Goal: Task Accomplishment & Management: Complete application form

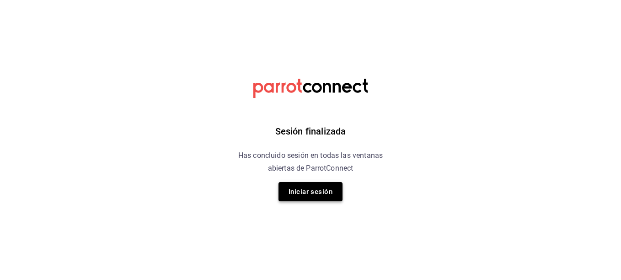
click at [311, 191] on button "Iniciar sesión" at bounding box center [310, 191] width 64 height 19
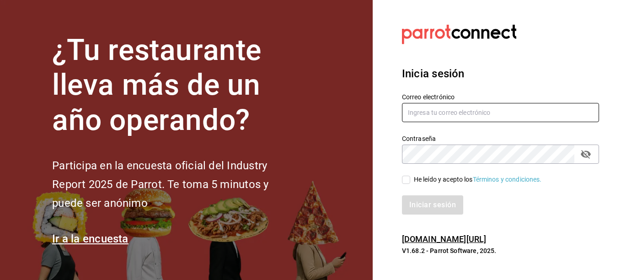
type input "[EMAIL_ADDRESS][DOMAIN_NAME]"
click at [405, 178] on input "He leído y acepto los Términos y condiciones." at bounding box center [406, 179] width 8 height 8
checkbox input "true"
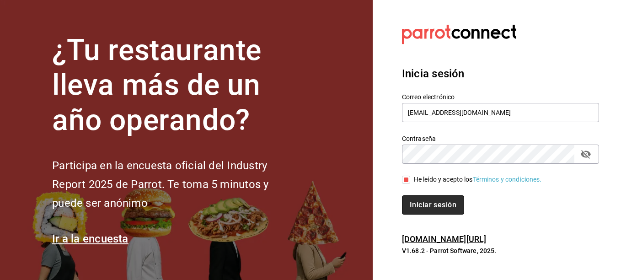
click at [438, 205] on button "Iniciar sesión" at bounding box center [433, 204] width 62 height 19
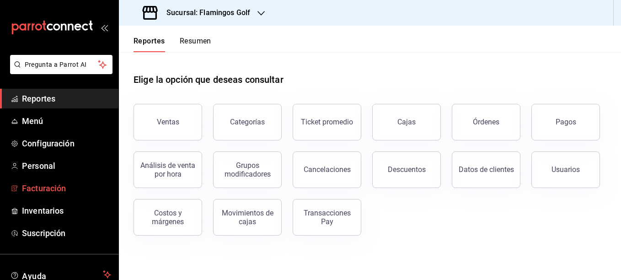
click at [35, 188] on span "Facturación" at bounding box center [66, 188] width 89 height 12
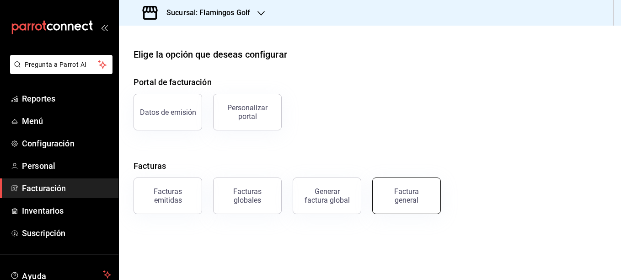
click at [414, 198] on div "Factura general" at bounding box center [406, 195] width 46 height 17
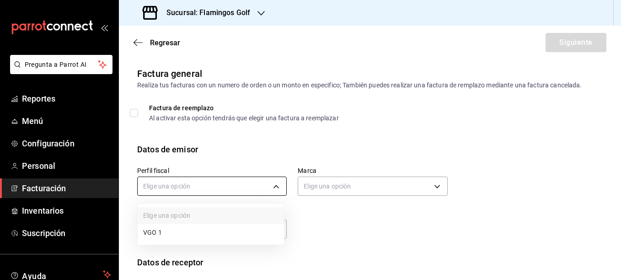
click at [270, 186] on body "Pregunta a Parrot AI Reportes Menú Configuración Personal Facturación Inventari…" at bounding box center [310, 140] width 621 height 280
click at [184, 233] on li "VGO 1" at bounding box center [211, 232] width 146 height 17
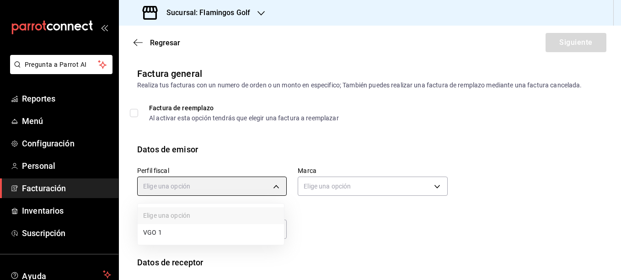
type input "94244d9d-4cc1-4535-b93d-b2148eebeb7f"
type input "fcb6ad62-2d7c-4c8d-a7b9-f3ea60482d45"
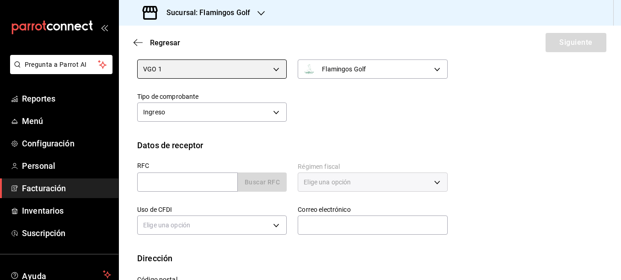
scroll to position [137, 0]
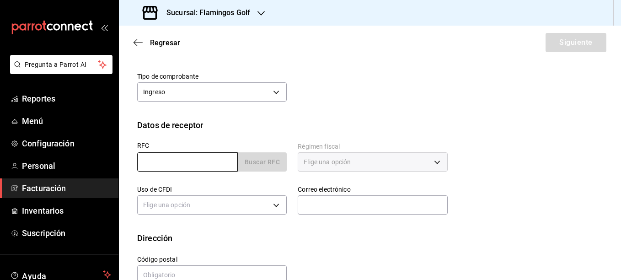
paste input "CEK1711248W4"
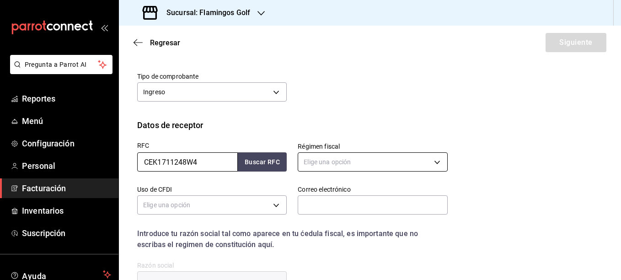
type input "CEK1711248W4"
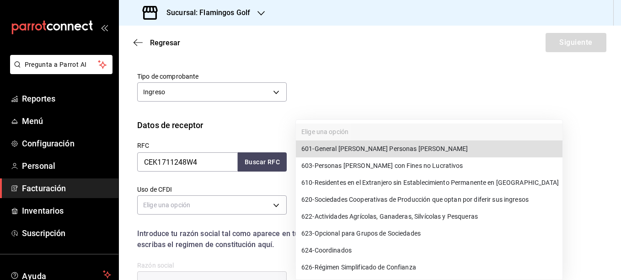
click at [325, 164] on body "Pregunta a Parrot AI Reportes Menú Configuración Personal Facturación Inventari…" at bounding box center [310, 140] width 621 height 280
click at [382, 149] on span "601 - General [PERSON_NAME] Personas [PERSON_NAME]" at bounding box center [384, 149] width 166 height 10
type input "601"
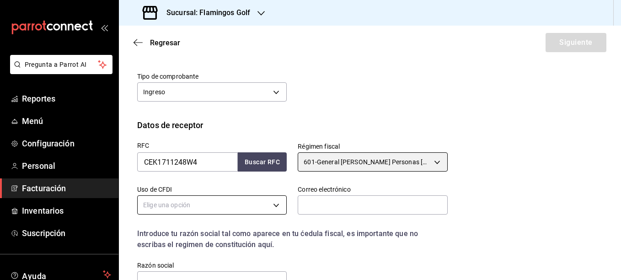
scroll to position [183, 0]
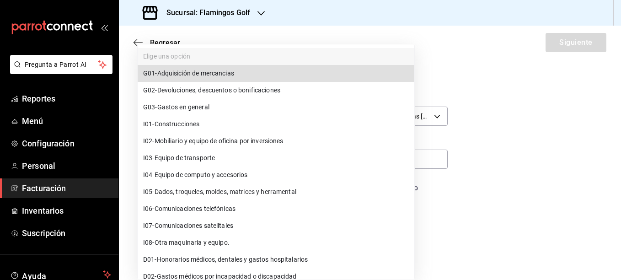
click at [260, 160] on body "Pregunta a Parrot AI Reportes Menú Configuración Personal Facturación Inventari…" at bounding box center [310, 140] width 621 height 280
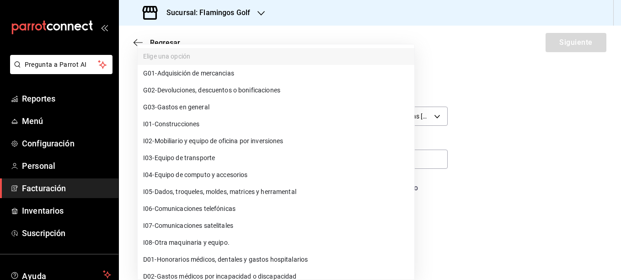
click at [203, 106] on span "G03 - Gastos en general" at bounding box center [176, 107] width 66 height 10
type input "G03"
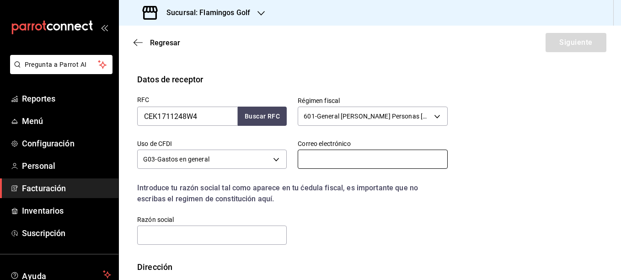
click at [315, 158] on input "text" at bounding box center [372, 158] width 149 height 19
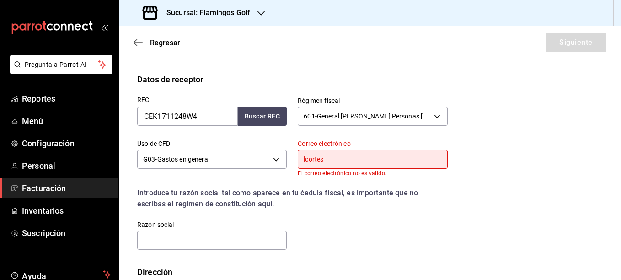
type input "[EMAIL_ADDRESS][DOMAIN_NAME]"
type input "37270"
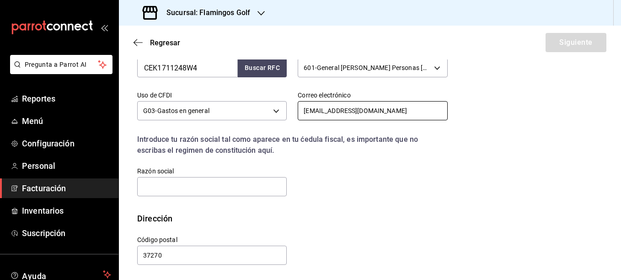
scroll to position [232, 0]
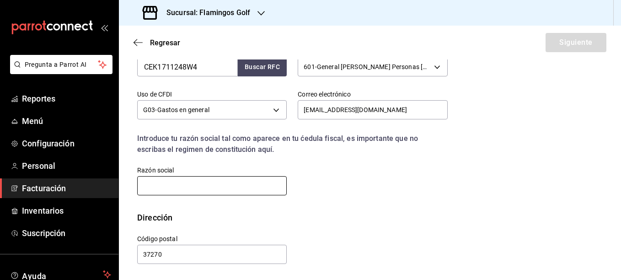
click at [185, 186] on input "text" at bounding box center [211, 185] width 149 height 19
paste input "CORPORATIVO EMPRESARIAL KAEE"
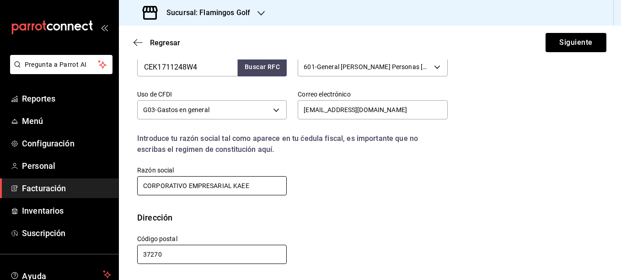
type input "CORPORATIVO EMPRESARIAL KAEE"
click at [183, 255] on input "37270" at bounding box center [211, 254] width 149 height 19
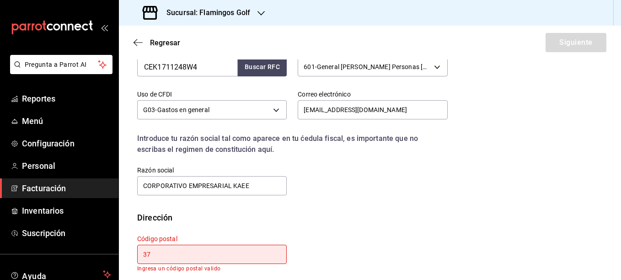
type input "3"
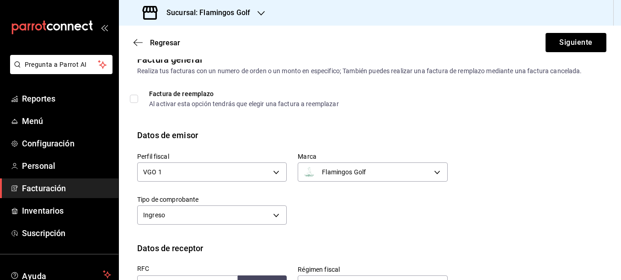
scroll to position [4, 0]
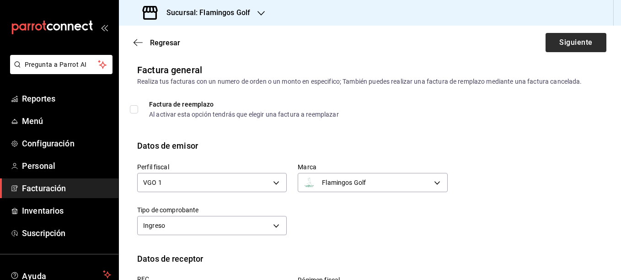
type input "50090"
click at [557, 44] on button "Siguiente" at bounding box center [575, 42] width 61 height 19
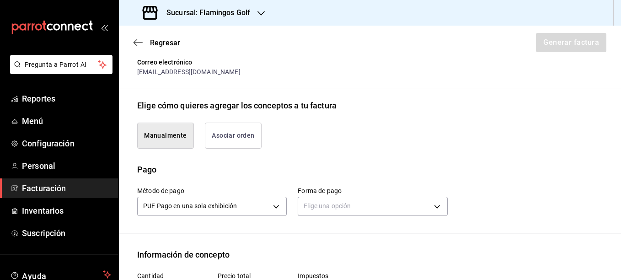
scroll to position [232, 0]
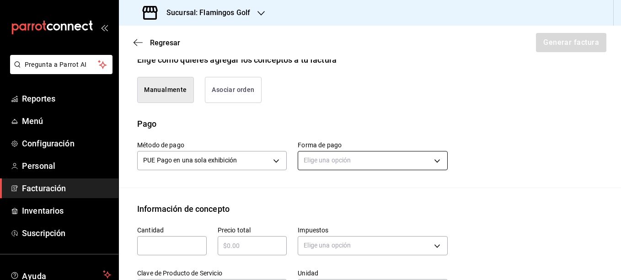
click at [334, 160] on body "Pregunta a Parrot AI Reportes Menú Configuración Personal Facturación Inventari…" at bounding box center [310, 140] width 621 height 280
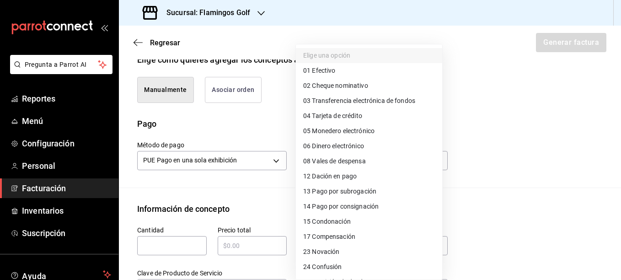
click at [343, 118] on span "04 Tarjeta de crédito" at bounding box center [332, 116] width 59 height 10
type input "04"
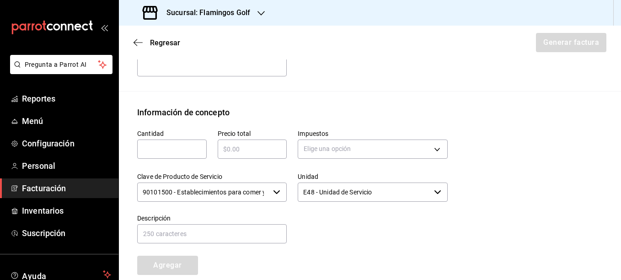
scroll to position [369, 0]
click at [164, 147] on input "text" at bounding box center [171, 148] width 69 height 11
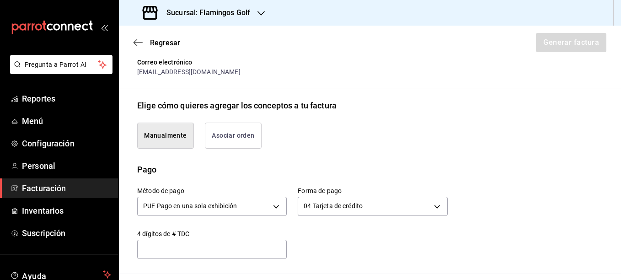
scroll to position [141, 0]
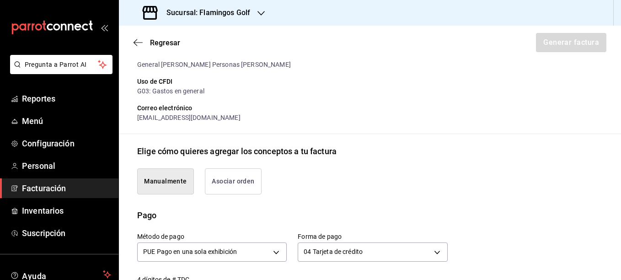
click at [234, 185] on button "Asociar orden" at bounding box center [233, 181] width 57 height 26
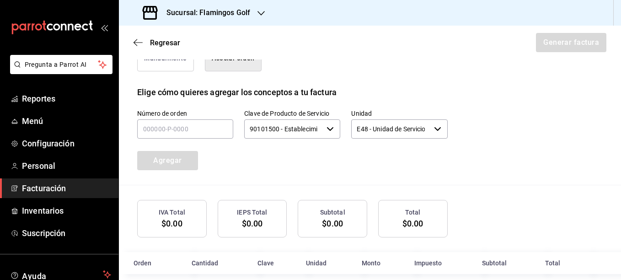
scroll to position [276, 0]
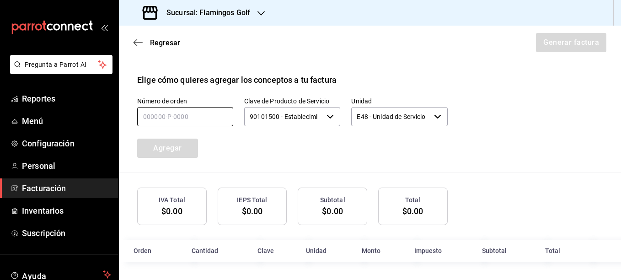
click at [165, 118] on input "text" at bounding box center [185, 116] width 96 height 19
type input "000000-p-0001"
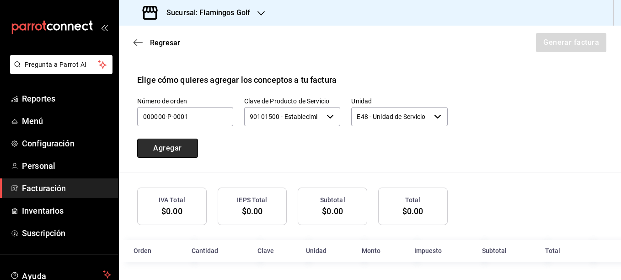
click at [181, 147] on button "Agregar" at bounding box center [167, 147] width 61 height 19
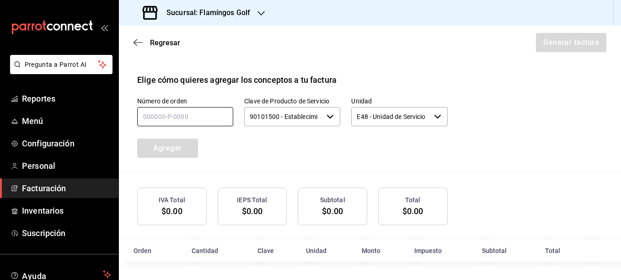
drag, startPoint x: 166, startPoint y: 118, endPoint x: 180, endPoint y: 114, distance: 14.9
click at [166, 118] on input "text" at bounding box center [185, 116] width 96 height 19
type input "170825-p-0001"
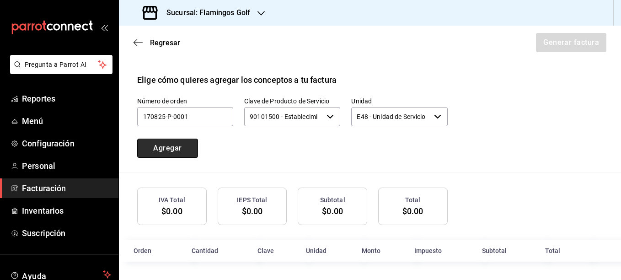
click at [166, 146] on button "Agregar" at bounding box center [167, 147] width 61 height 19
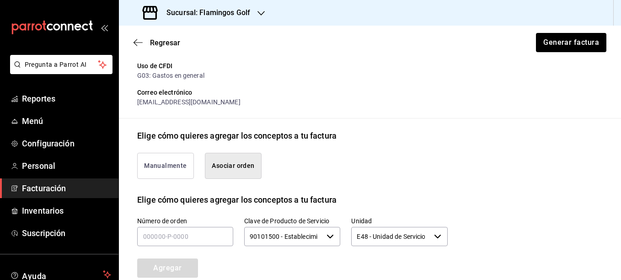
scroll to position [299, 0]
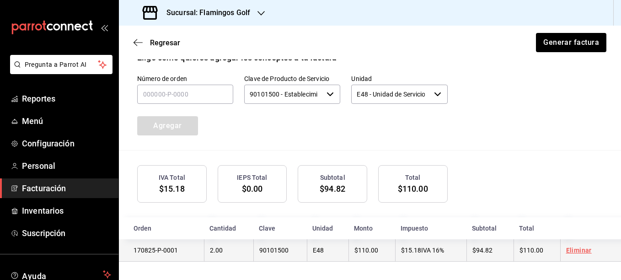
click at [574, 252] on link "Eliminar" at bounding box center [579, 249] width 26 height 7
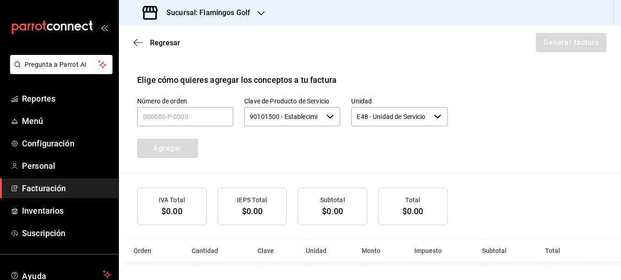
scroll to position [276, 0]
click at [176, 110] on input "text" at bounding box center [185, 116] width 96 height 19
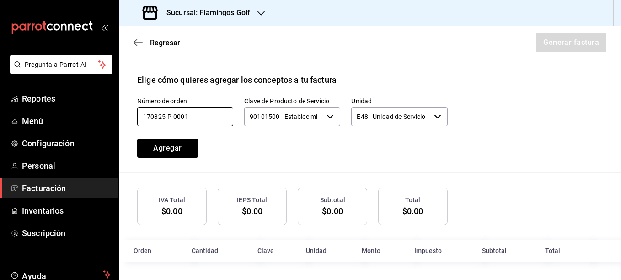
type input "170825-p-0001"
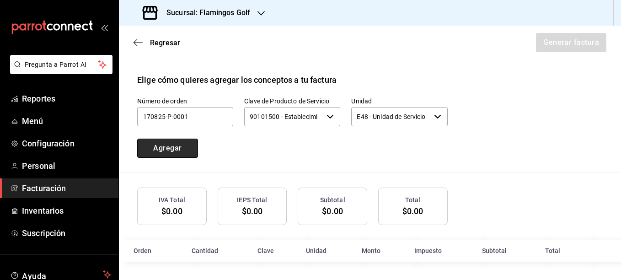
click at [165, 153] on button "Agregar" at bounding box center [167, 147] width 61 height 19
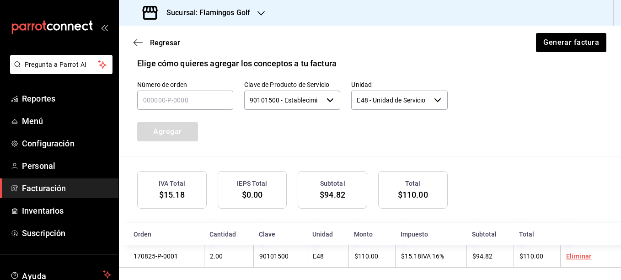
scroll to position [299, 0]
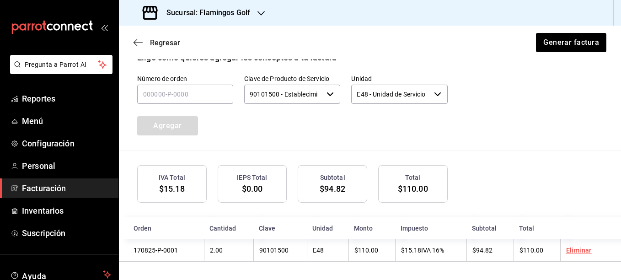
click at [137, 43] on icon "button" at bounding box center [137, 42] width 9 height 0
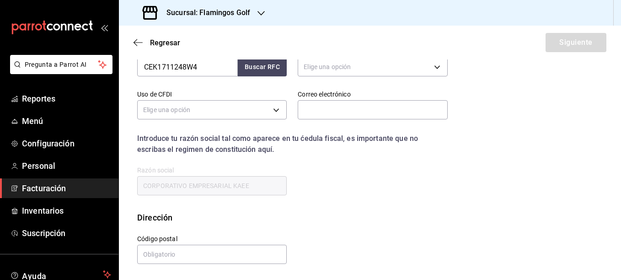
scroll to position [158, 0]
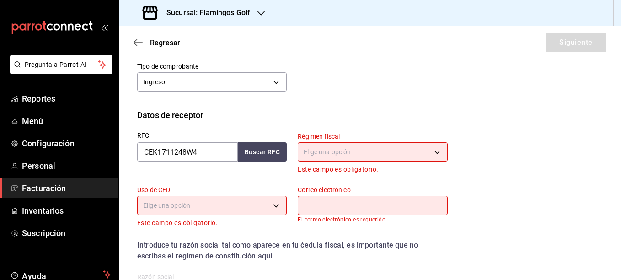
click at [321, 150] on body "Pregunta a Parrot AI Reportes Menú Configuración Personal Facturación Inventari…" at bounding box center [310, 140] width 621 height 280
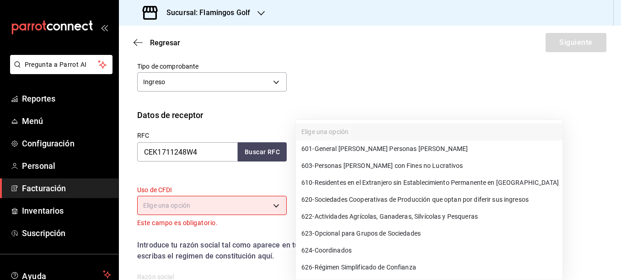
click at [351, 150] on span "601 - General [PERSON_NAME] Personas [PERSON_NAME]" at bounding box center [384, 149] width 166 height 10
type input "601"
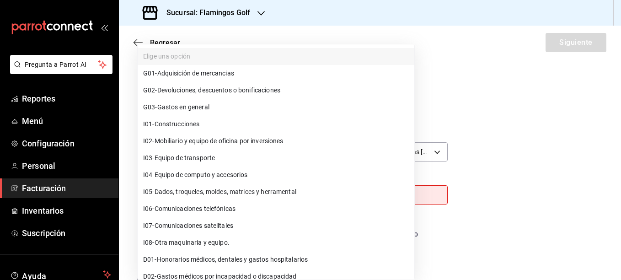
click at [234, 191] on body "Pregunta a Parrot AI Reportes Menú Configuración Personal Facturación Inventari…" at bounding box center [310, 140] width 621 height 280
click at [198, 110] on span "G03 - Gastos en general" at bounding box center [176, 107] width 66 height 10
type input "G03"
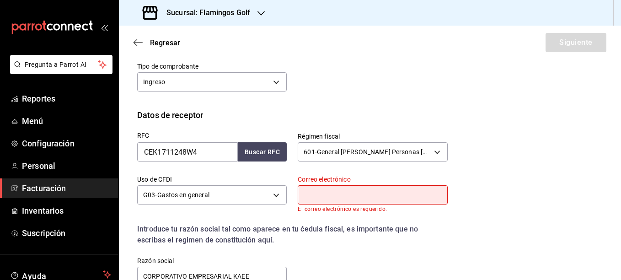
click at [330, 199] on input "text" at bounding box center [372, 194] width 149 height 19
type input "[EMAIL_ADDRESS][DOMAIN_NAME]"
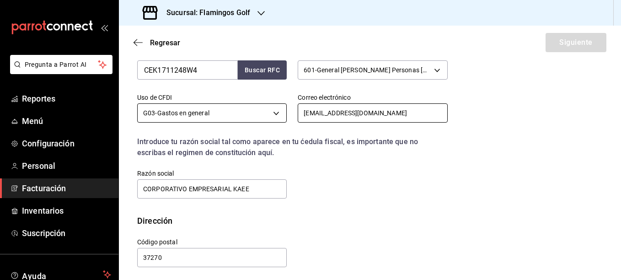
scroll to position [243, 0]
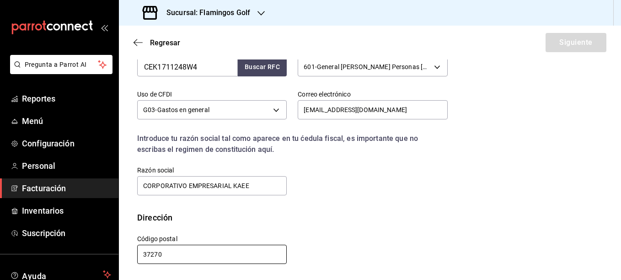
drag, startPoint x: 175, startPoint y: 249, endPoint x: 0, endPoint y: 222, distance: 176.6
click at [0, 223] on html "Pregunta a Parrot AI Reportes Menú Configuración Personal Facturación Inventari…" at bounding box center [310, 140] width 621 height 280
type input "50090"
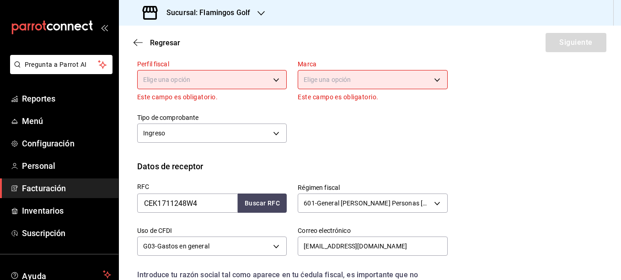
scroll to position [0, 0]
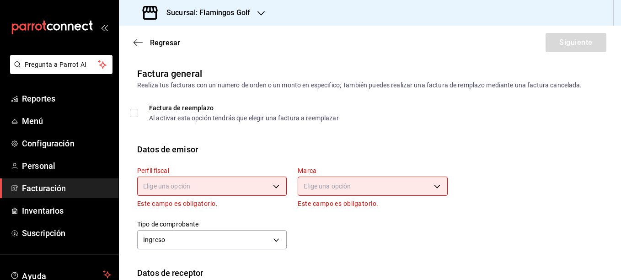
click at [224, 191] on body "Pregunta a Parrot AI Reportes Menú Configuración Personal Facturación Inventari…" at bounding box center [310, 140] width 621 height 280
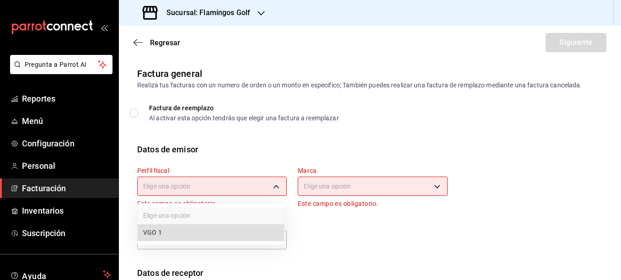
click at [166, 229] on li "VGO 1" at bounding box center [211, 232] width 146 height 17
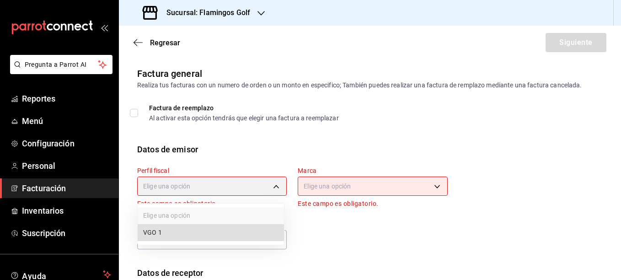
type input "94244d9d-4cc1-4535-b93d-b2148eebeb7f"
type input "fcb6ad62-2d7c-4c8d-a7b9-f3ea60482d45"
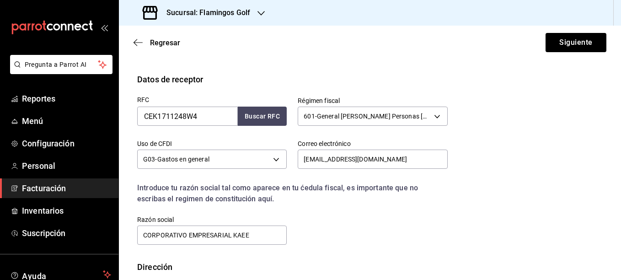
scroll to position [232, 0]
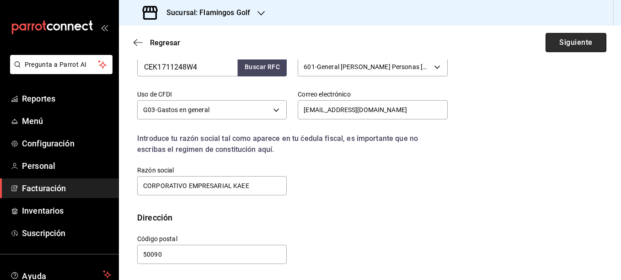
click at [573, 41] on button "Siguiente" at bounding box center [575, 42] width 61 height 19
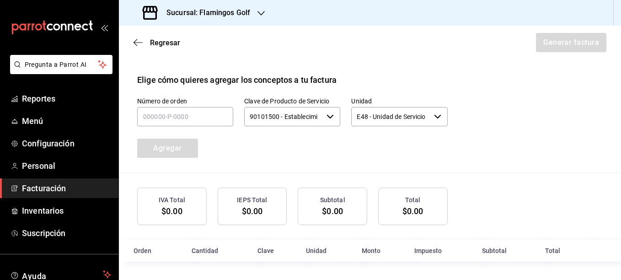
scroll to position [185, 0]
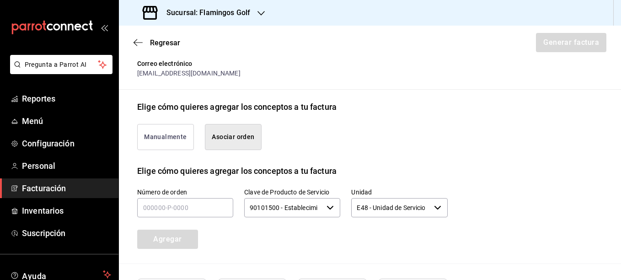
click at [172, 135] on button "Manualmente" at bounding box center [165, 137] width 57 height 26
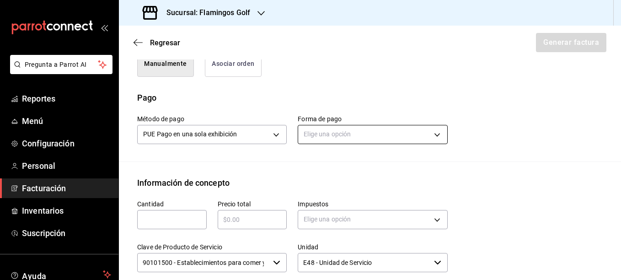
scroll to position [276, 0]
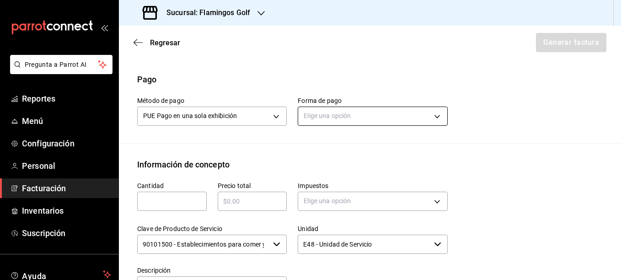
click at [385, 116] on body "Pregunta a Parrot AI Reportes Menú Configuración Personal Facturación Inventari…" at bounding box center [310, 140] width 621 height 280
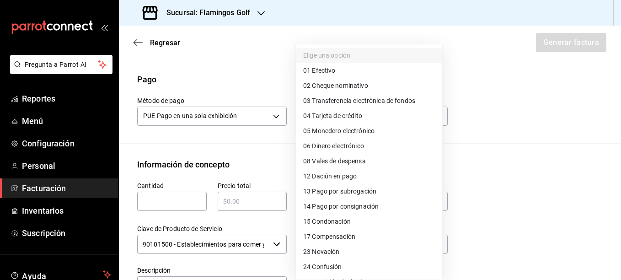
click at [344, 117] on span "04 Tarjeta de crédito" at bounding box center [332, 116] width 59 height 10
type input "04"
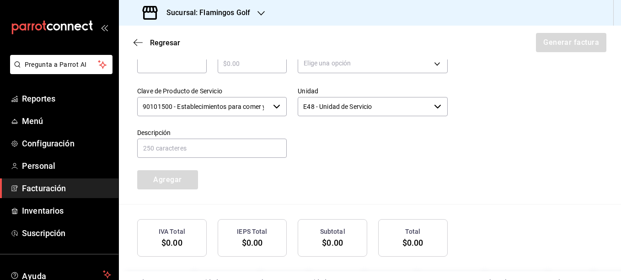
scroll to position [441, 0]
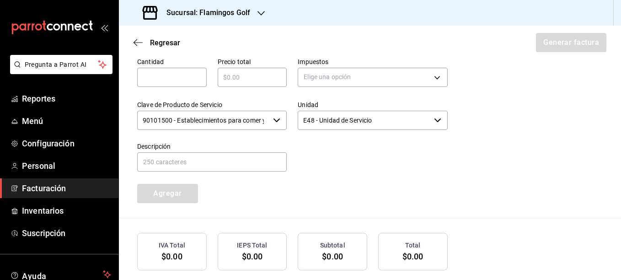
click at [155, 75] on input "text" at bounding box center [171, 77] width 69 height 11
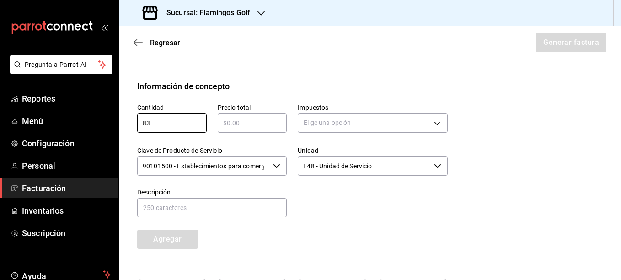
type input "8"
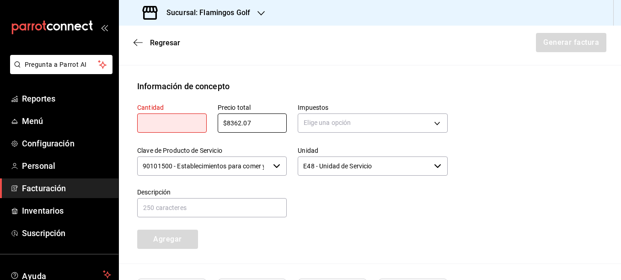
type input "$8362.07"
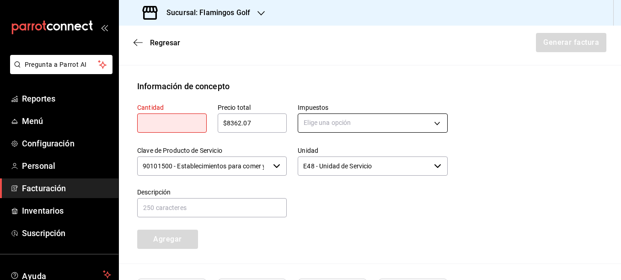
click at [365, 122] on body "Pregunta a Parrot AI Reportes Menú Configuración Personal Facturación Inventari…" at bounding box center [310, 140] width 621 height 280
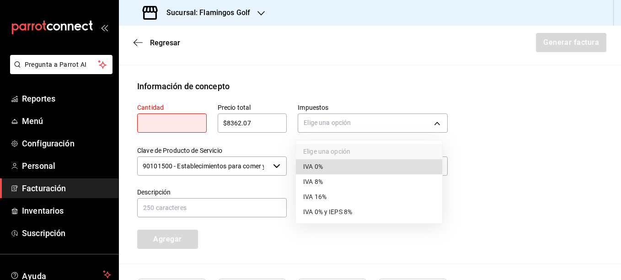
click at [335, 194] on li "IVA 16%" at bounding box center [369, 196] width 146 height 15
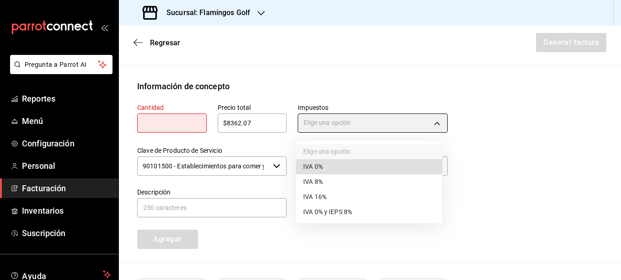
type input "IVA_16"
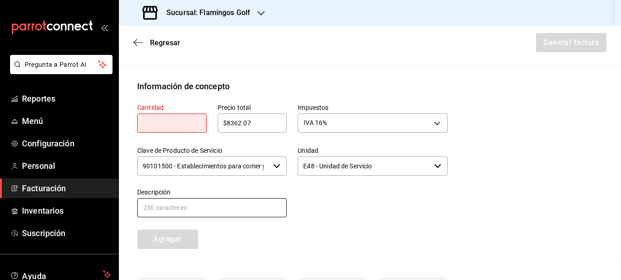
click at [195, 211] on input "text" at bounding box center [211, 207] width 149 height 19
click at [167, 127] on input "text" at bounding box center [171, 122] width 69 height 11
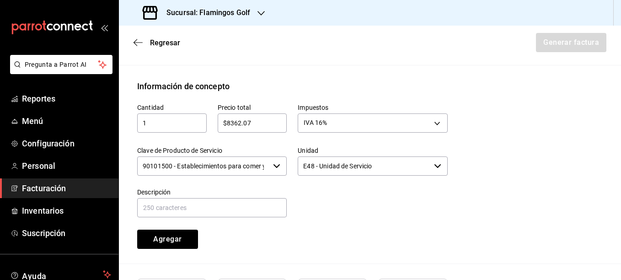
type input "1"
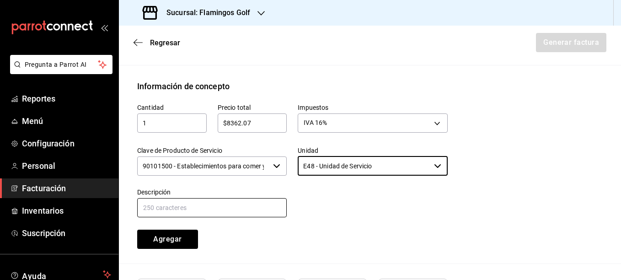
click at [167, 207] on input "text" at bounding box center [211, 207] width 149 height 19
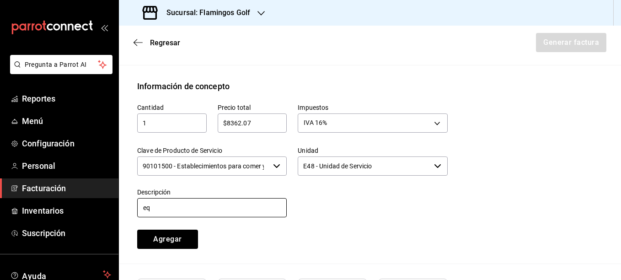
type input "e"
click at [137, 229] on button "Agregar" at bounding box center [167, 238] width 61 height 19
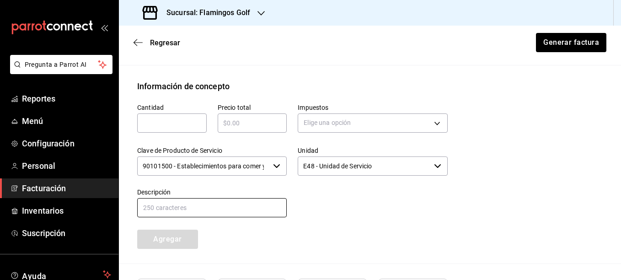
click at [161, 210] on input "text" at bounding box center [211, 207] width 149 height 19
type input "DAY PASS"
click at [186, 128] on input "text" at bounding box center [171, 122] width 69 height 11
type input "1"
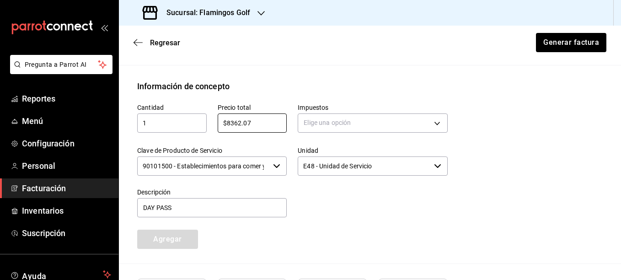
type input "$8362.07"
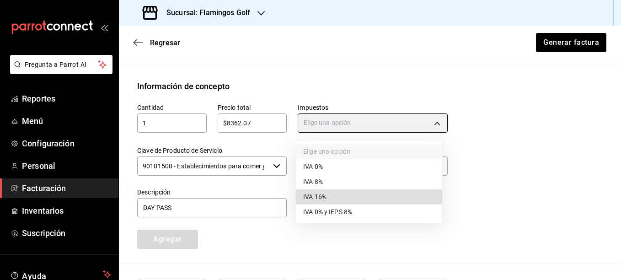
type input "IVA_16"
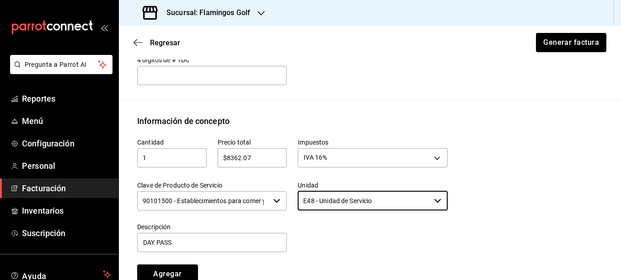
scroll to position [349, 0]
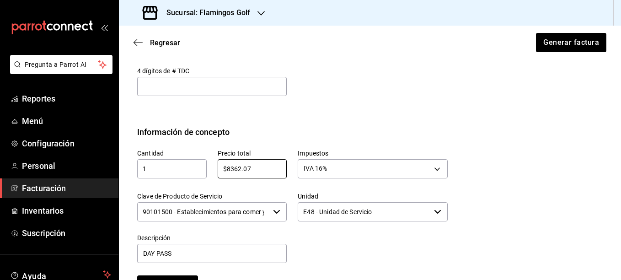
drag, startPoint x: 256, startPoint y: 169, endPoint x: 133, endPoint y: 159, distance: 124.2
click at [128, 159] on div "Cantidad 1 ​ Precio total $8362.07 ​ Impuestos IVA 16% IVA_16 Clave de Producto…" at bounding box center [286, 216] width 321 height 156
type input "$9700"
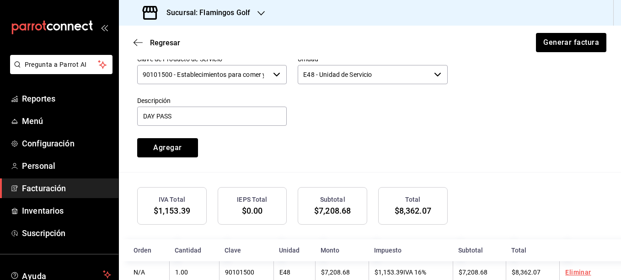
scroll to position [509, 0]
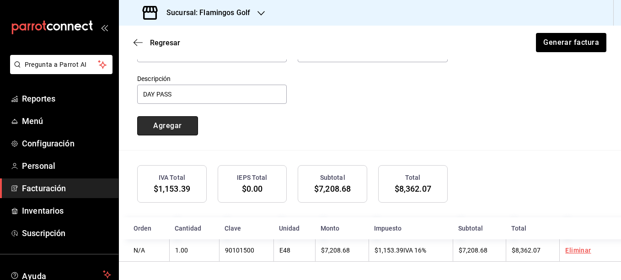
click at [163, 124] on button "Agregar" at bounding box center [167, 125] width 61 height 19
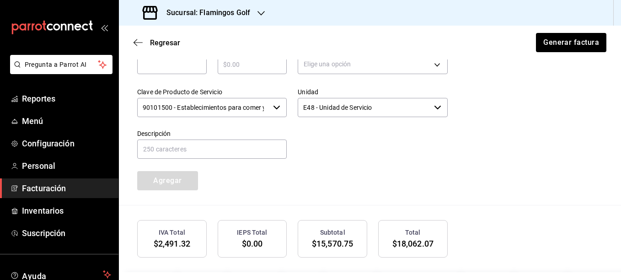
scroll to position [532, 0]
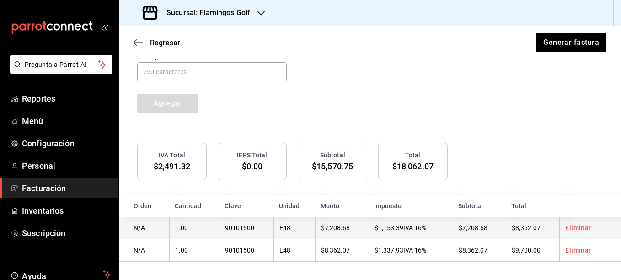
click at [569, 225] on link "Eliminar" at bounding box center [578, 227] width 26 height 7
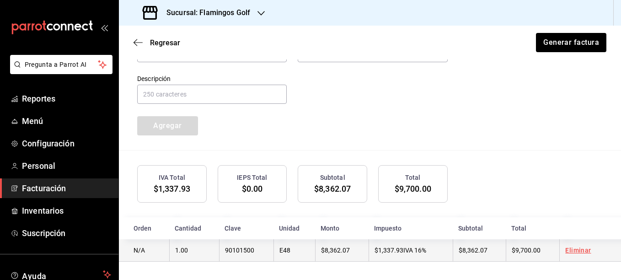
scroll to position [509, 0]
click at [570, 250] on link "Eliminar" at bounding box center [578, 249] width 26 height 7
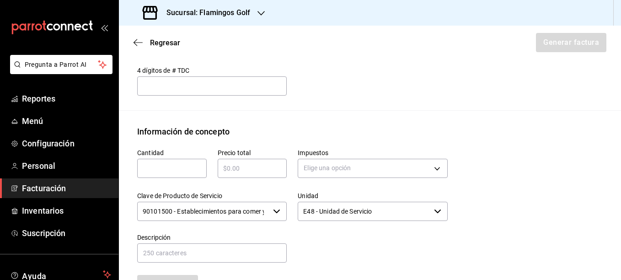
scroll to position [349, 0]
click at [181, 170] on input "text" at bounding box center [171, 168] width 69 height 11
type input "6"
type input "$500"
click at [348, 170] on body "Pregunta a Parrot AI Reportes Menú Configuración Personal Facturación Inventari…" at bounding box center [310, 140] width 621 height 280
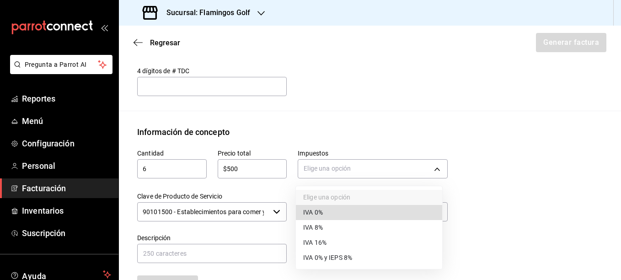
click at [321, 245] on span "IVA 16%" at bounding box center [314, 243] width 23 height 10
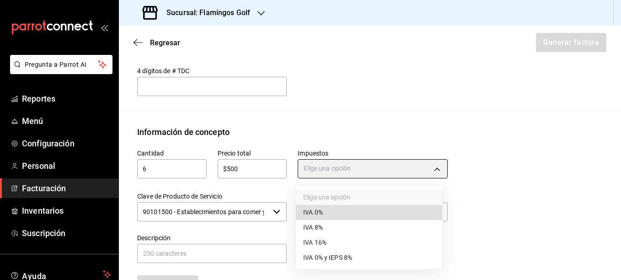
type input "IVA_16"
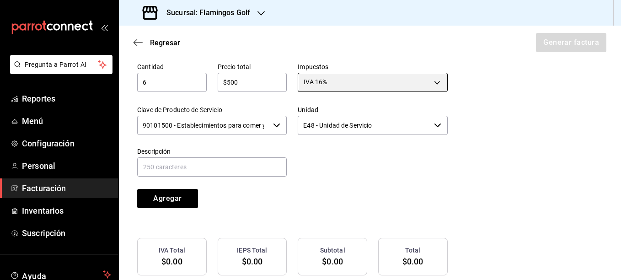
scroll to position [441, 0]
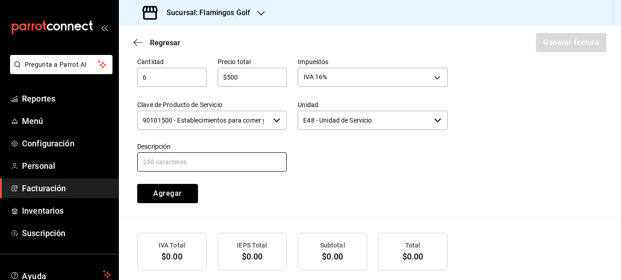
click at [173, 161] on input "text" at bounding box center [211, 161] width 149 height 19
type input "DAY PASS"
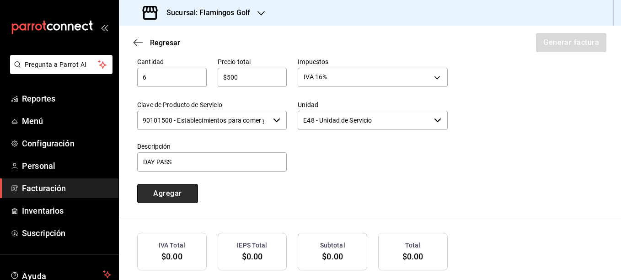
click at [168, 192] on button "Agregar" at bounding box center [167, 193] width 61 height 19
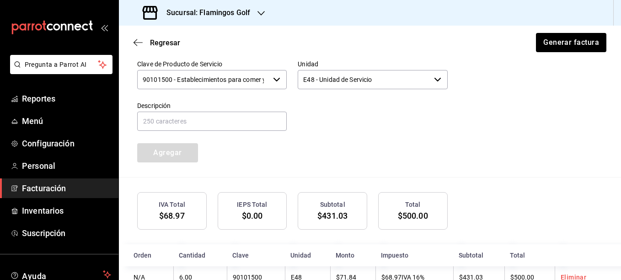
scroll to position [509, 0]
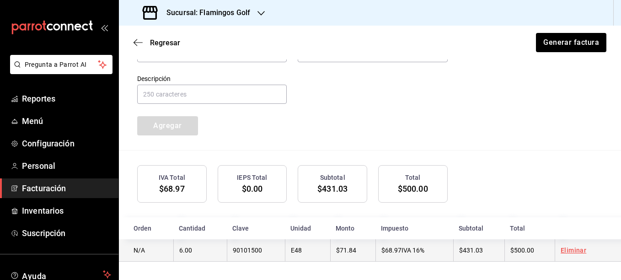
click at [570, 249] on link "Eliminar" at bounding box center [573, 249] width 26 height 7
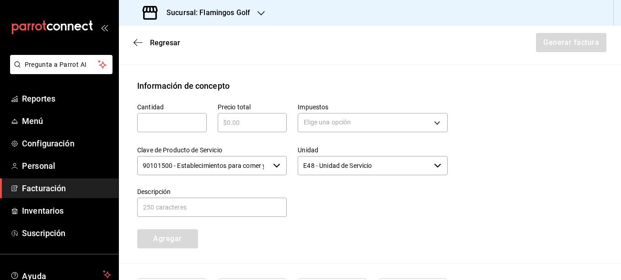
scroll to position [395, 0]
click at [165, 123] on input "text" at bounding box center [171, 122] width 69 height 11
type input "6"
type input "$5"
type input "$3000"
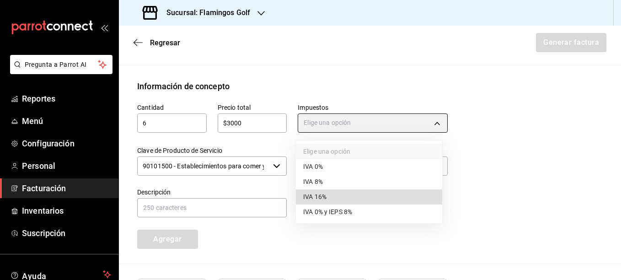
type input "IVA_16"
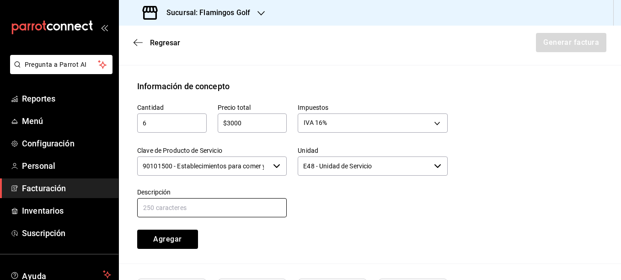
click at [169, 210] on input "text" at bounding box center [211, 207] width 149 height 19
type input "DAY PASS"
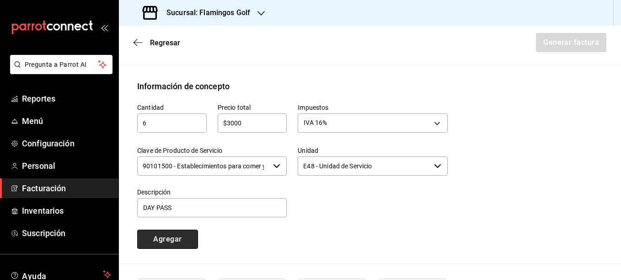
click at [177, 241] on button "Agregar" at bounding box center [167, 238] width 61 height 19
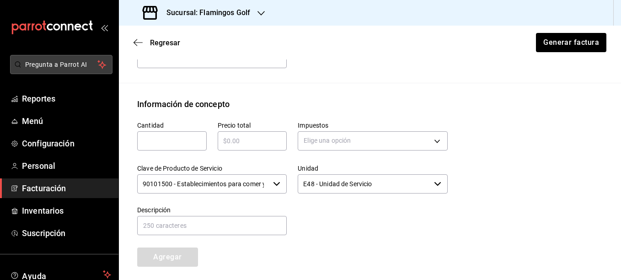
scroll to position [372, 0]
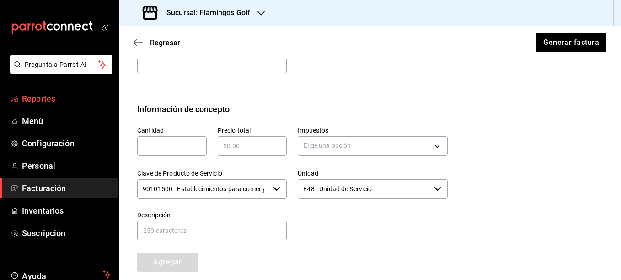
click at [34, 100] on span "Reportes" at bounding box center [66, 98] width 89 height 12
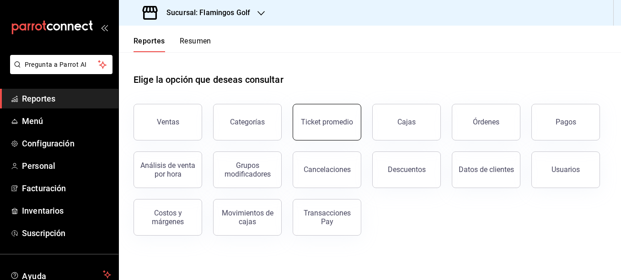
click at [320, 124] on div "Ticket promedio" at bounding box center [327, 121] width 52 height 9
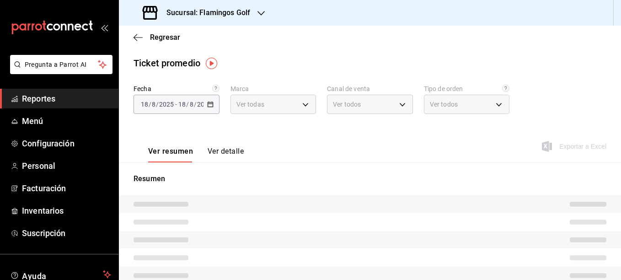
type input "fcb6ad62-2d7c-4c8d-a7b9-f3ea60482d45"
type input "PARROT,UBER_EATS,RAPPI,DIDI_FOOD,ONLINE"
type input "1eb71da9-aaed-4371-8350-0d53ac0bcb76,6a2b89e1-ae5c-4f22-96e7-3a59d59c8547,EXTER…"
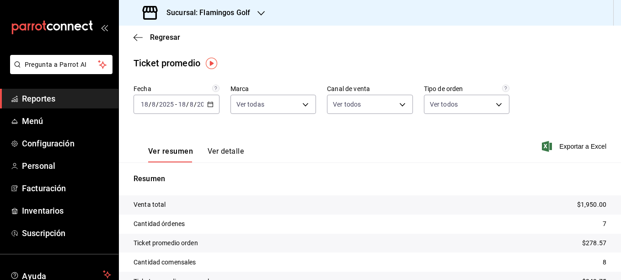
click at [38, 99] on span "Reportes" at bounding box center [66, 98] width 89 height 12
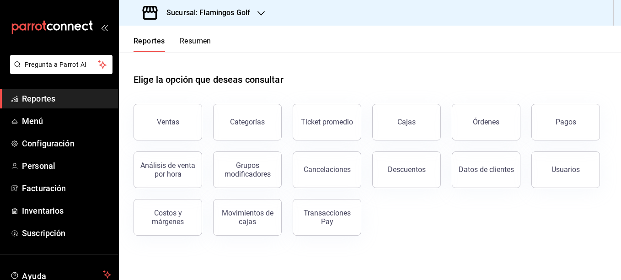
click at [41, 94] on span "Reportes" at bounding box center [66, 98] width 89 height 12
click at [31, 121] on span "Menú" at bounding box center [66, 121] width 89 height 12
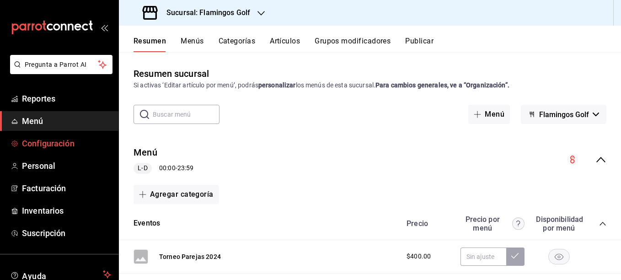
click at [39, 147] on span "Configuración" at bounding box center [66, 143] width 89 height 12
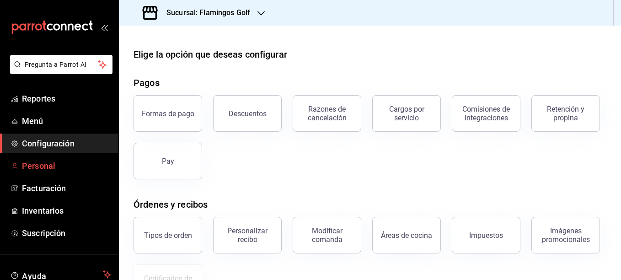
click at [41, 165] on span "Personal" at bounding box center [66, 165] width 89 height 12
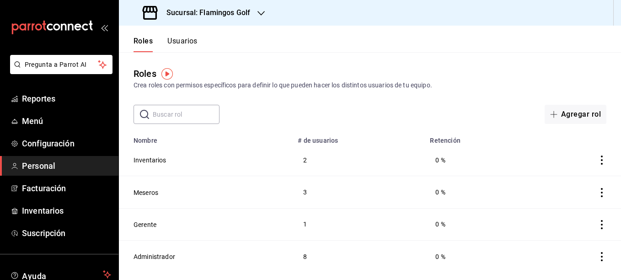
click at [32, 165] on span "Personal" at bounding box center [66, 165] width 89 height 12
click at [34, 184] on span "Facturación" at bounding box center [66, 188] width 89 height 12
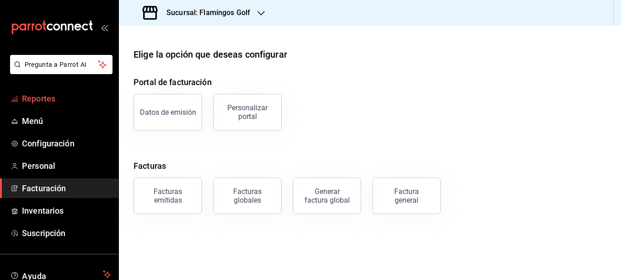
click at [43, 97] on span "Reportes" at bounding box center [66, 98] width 89 height 12
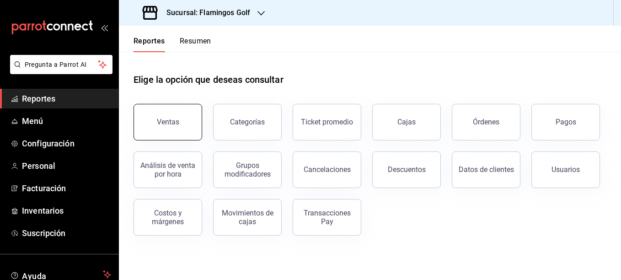
click at [164, 121] on div "Ventas" at bounding box center [168, 121] width 22 height 9
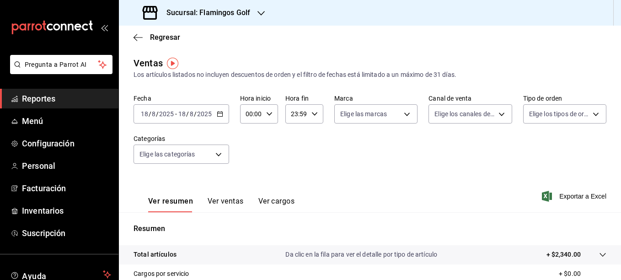
click at [220, 115] on icon "button" at bounding box center [220, 114] width 6 height 6
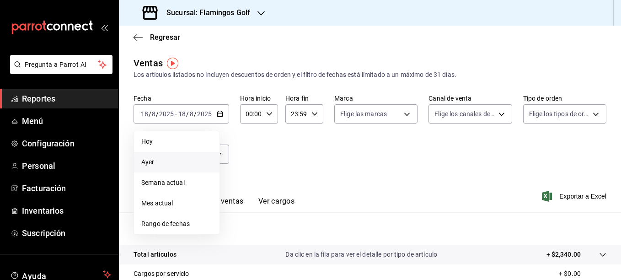
click at [147, 159] on span "Ayer" at bounding box center [176, 162] width 71 height 10
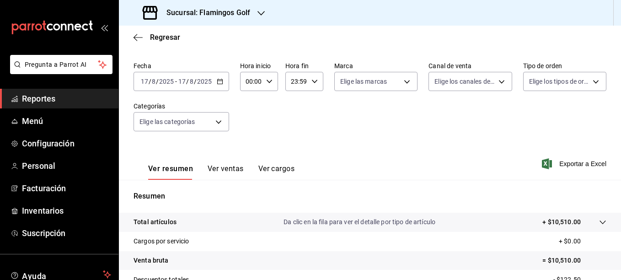
scroll to position [46, 0]
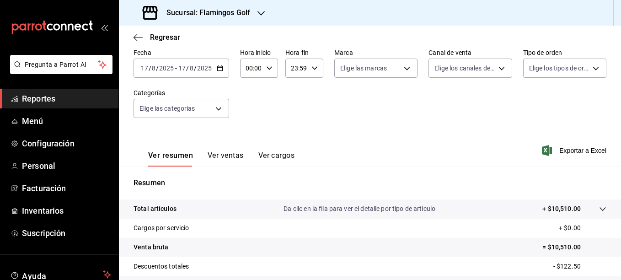
click at [218, 156] on button "Ver ventas" at bounding box center [225, 159] width 36 height 16
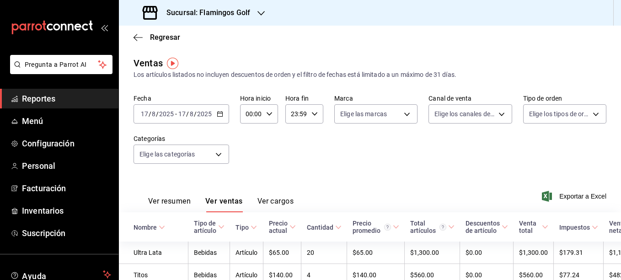
click at [42, 98] on span "Reportes" at bounding box center [66, 98] width 89 height 12
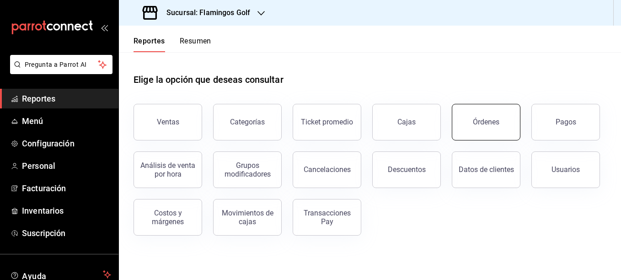
click at [491, 120] on div "Órdenes" at bounding box center [486, 121] width 27 height 9
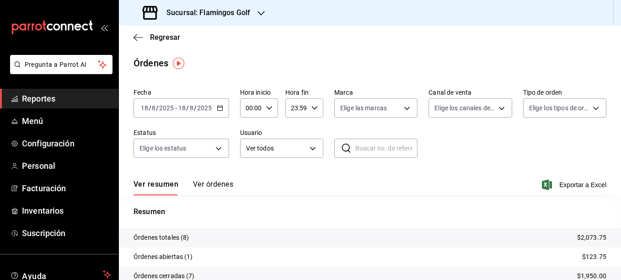
click at [219, 109] on icon "button" at bounding box center [220, 108] width 6 height 6
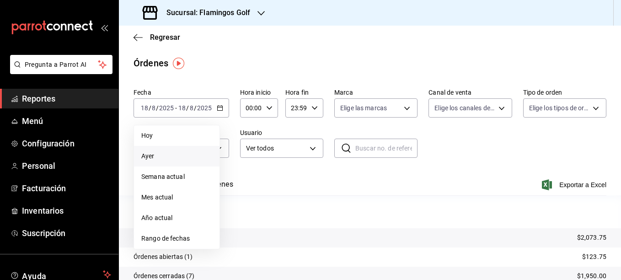
click at [146, 157] on span "Ayer" at bounding box center [176, 156] width 71 height 10
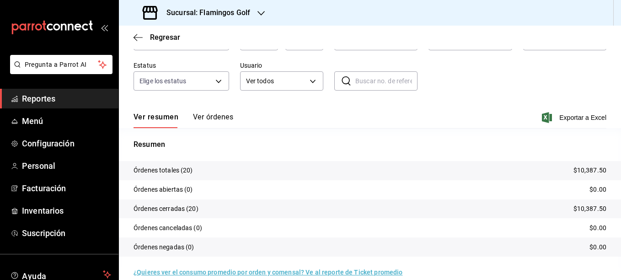
scroll to position [79, 0]
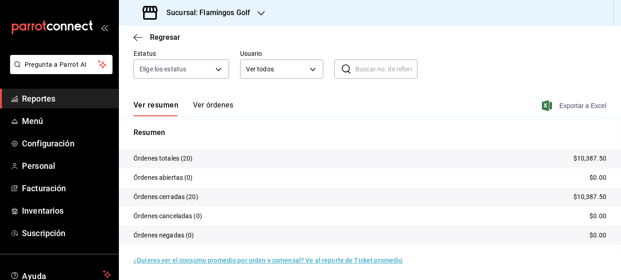
click at [567, 106] on span "Exportar a Excel" at bounding box center [574, 105] width 63 height 11
click at [593, 43] on div "Regresar" at bounding box center [370, 37] width 502 height 23
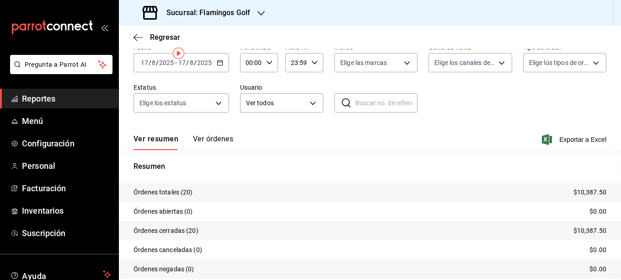
scroll to position [0, 0]
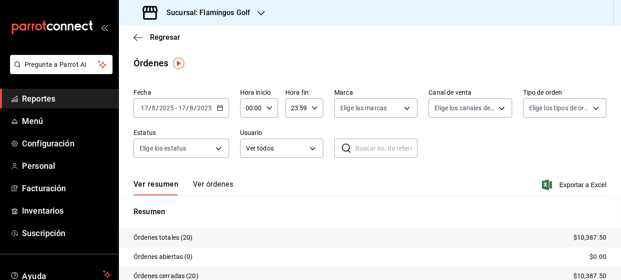
click at [261, 11] on icon "button" at bounding box center [260, 13] width 7 height 7
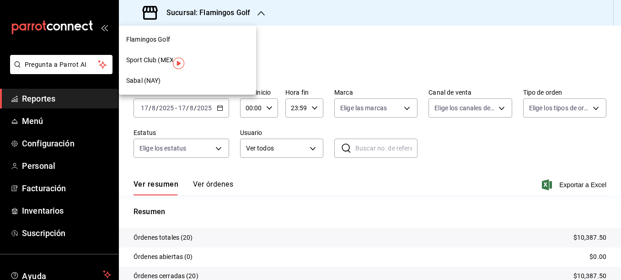
click at [129, 80] on span "Sabal (NAY)" at bounding box center [143, 81] width 34 height 10
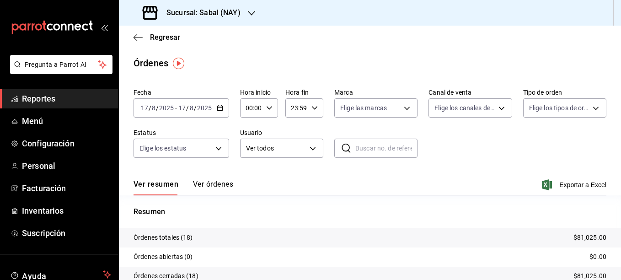
click at [250, 11] on icon "button" at bounding box center [251, 13] width 7 height 7
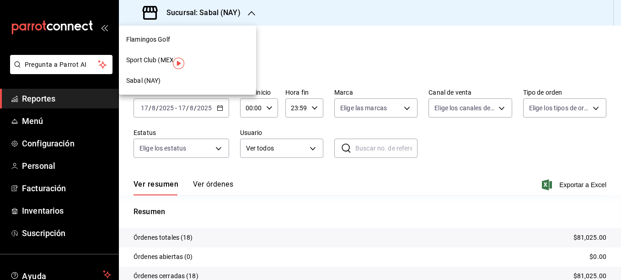
click at [139, 84] on span "Sabal (NAY)" at bounding box center [143, 81] width 34 height 10
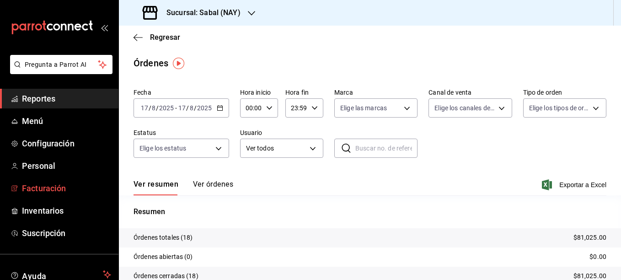
click at [35, 187] on span "Facturación" at bounding box center [66, 188] width 89 height 12
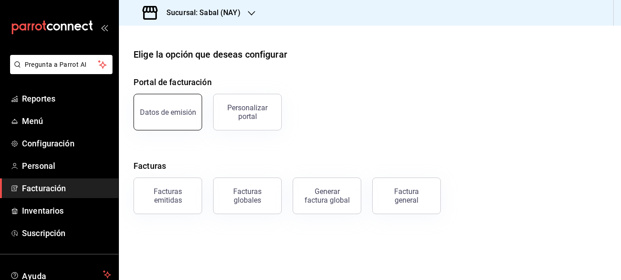
click at [183, 111] on div "Datos de emisión" at bounding box center [168, 112] width 56 height 9
click at [411, 196] on div "Factura general" at bounding box center [406, 195] width 46 height 17
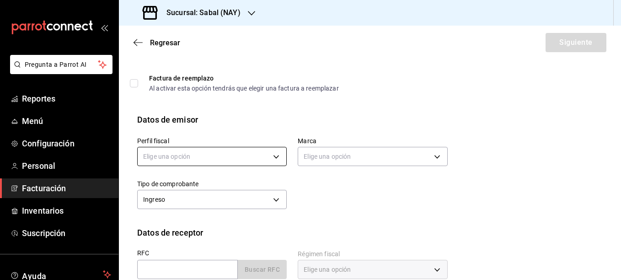
scroll to position [46, 0]
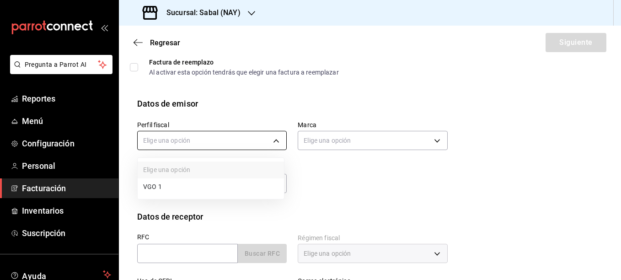
click at [184, 141] on body "Pregunta a Parrot AI Reportes Menú Configuración Personal Facturación Inventari…" at bounding box center [310, 140] width 621 height 280
click at [157, 187] on li "VGO 1" at bounding box center [211, 186] width 146 height 17
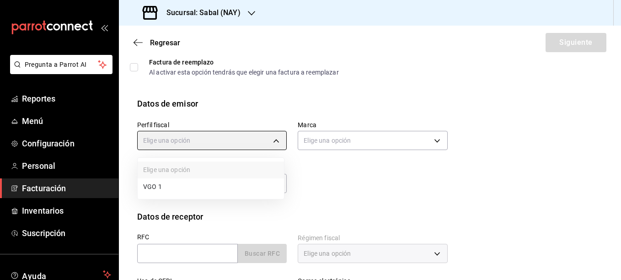
type input "3dde53ec-78c5-4d98-8082-158ba15b3cd6"
type input "7bb9fc4a-963e-4e00-9402-9ac56289446f"
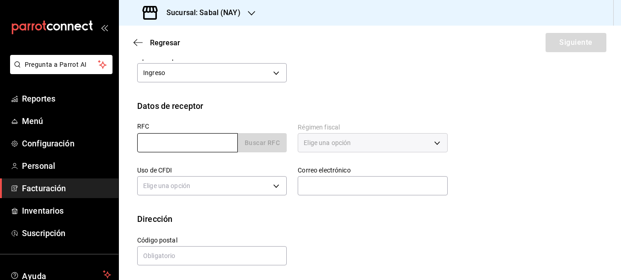
scroll to position [158, 0]
click at [169, 144] on input "text" at bounding box center [187, 141] width 101 height 19
paste input "CEK1711248W4"
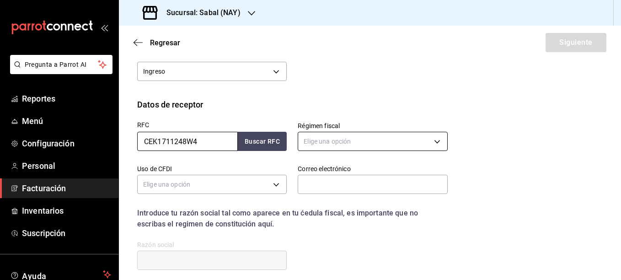
type input "CEK1711248W4"
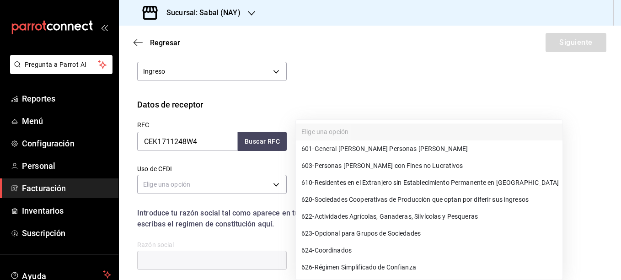
click at [325, 140] on body "Pregunta a Parrot AI Reportes Menú Configuración Personal Facturación Inventari…" at bounding box center [310, 140] width 621 height 280
click at [348, 150] on span "601 - General [PERSON_NAME] Personas [PERSON_NAME]" at bounding box center [384, 149] width 166 height 10
type input "601"
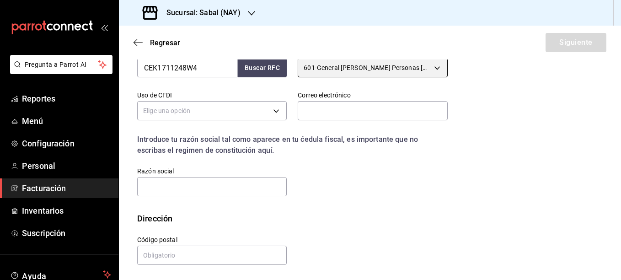
scroll to position [232, 0]
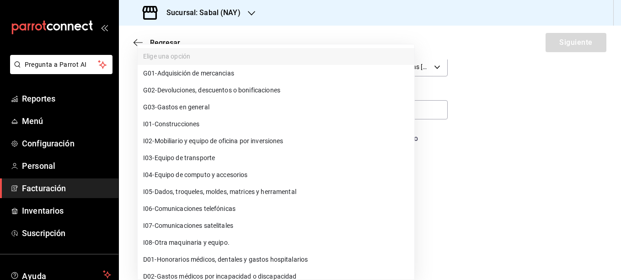
click at [198, 106] on body "Pregunta a Parrot AI Reportes Menú Configuración Personal Facturación Inventari…" at bounding box center [310, 140] width 621 height 280
click at [190, 107] on span "G03 - Gastos en general" at bounding box center [176, 107] width 66 height 10
type input "G03"
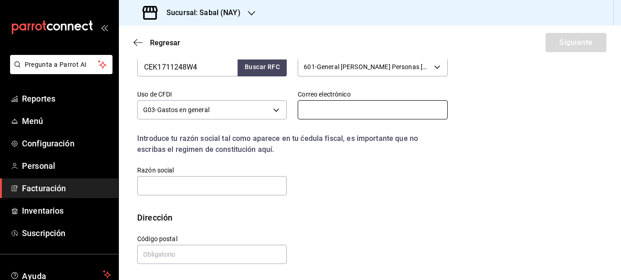
click at [369, 106] on input "text" at bounding box center [372, 109] width 149 height 19
type input "[EMAIL_ADDRESS][DOMAIN_NAME]"
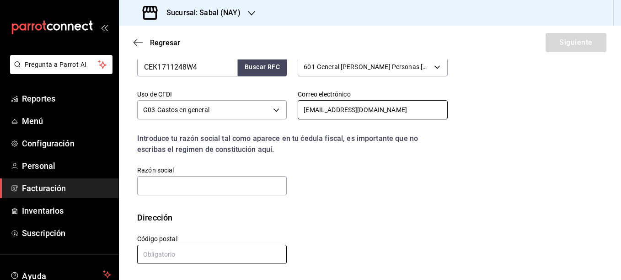
type input "37270"
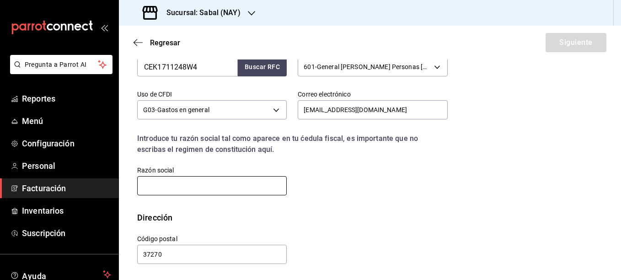
click at [199, 185] on input "text" at bounding box center [211, 185] width 149 height 19
paste input "CORPORATIVO EMPRESARIAL KAEE"
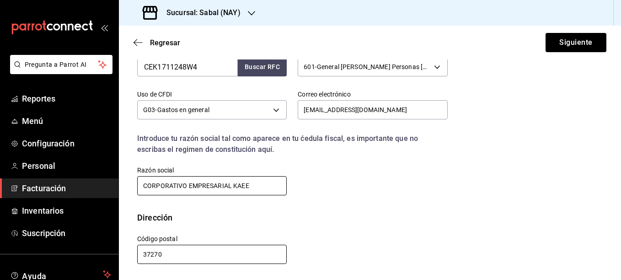
type input "CORPORATIVO EMPRESARIAL KAEE"
drag, startPoint x: 163, startPoint y: 253, endPoint x: 0, endPoint y: 243, distance: 163.0
click at [0, 243] on html "Pregunta a Parrot AI Reportes Menú Configuración Personal Facturación Inventari…" at bounding box center [310, 140] width 621 height 280
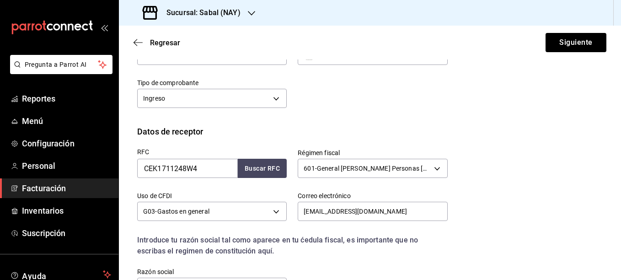
scroll to position [49, 0]
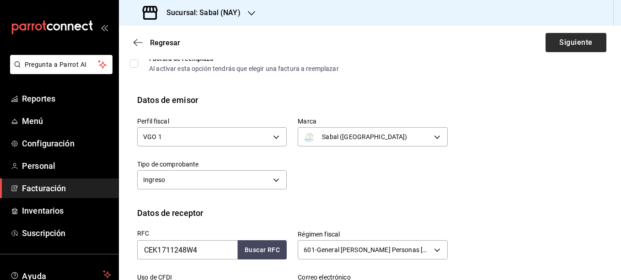
type input "50090"
click at [575, 43] on button "Siguiente" at bounding box center [575, 42] width 61 height 19
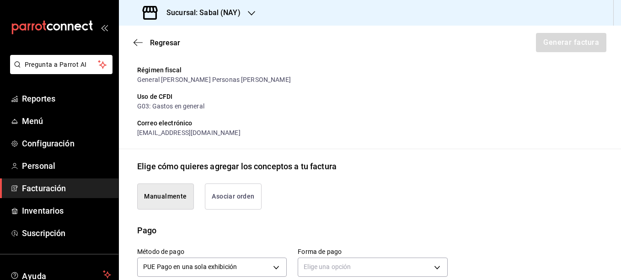
scroll to position [232, 0]
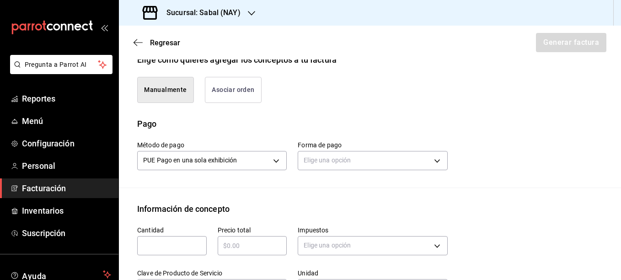
click at [237, 90] on button "Asociar orden" at bounding box center [233, 90] width 57 height 26
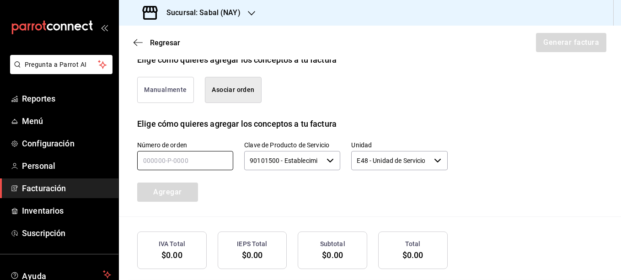
drag, startPoint x: 157, startPoint y: 159, endPoint x: 215, endPoint y: 148, distance: 58.7
click at [157, 159] on input "text" at bounding box center [185, 160] width 96 height 19
type input "170825-p-0001"
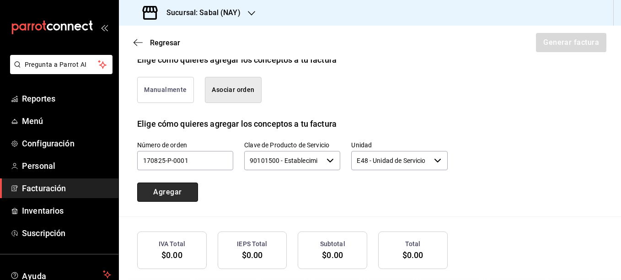
click at [173, 192] on button "Agregar" at bounding box center [167, 191] width 61 height 19
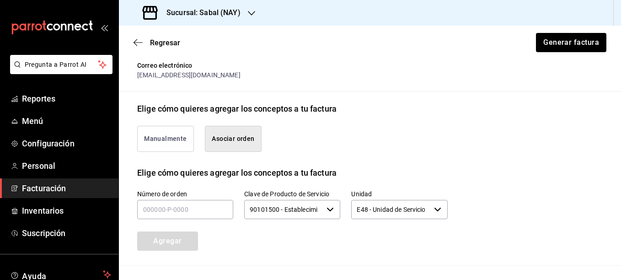
scroll to position [162, 0]
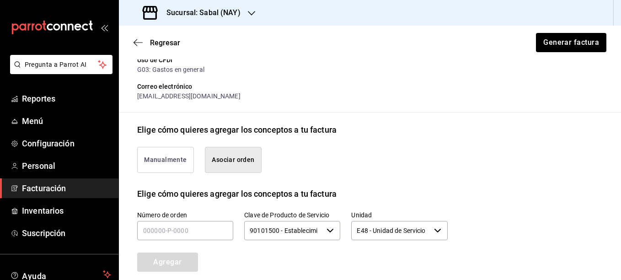
click at [161, 160] on button "Manualmente" at bounding box center [165, 160] width 57 height 26
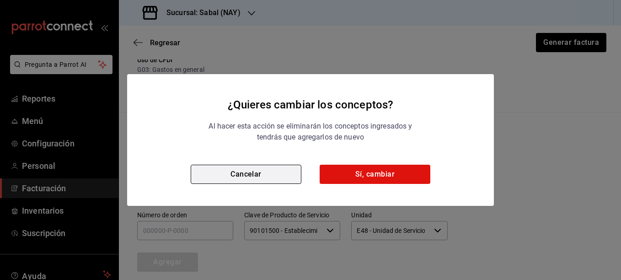
click at [256, 178] on button "Cancelar" at bounding box center [246, 174] width 111 height 19
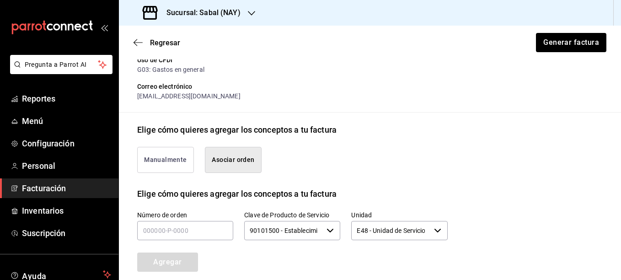
click at [228, 159] on button "Asociar orden" at bounding box center [233, 160] width 57 height 26
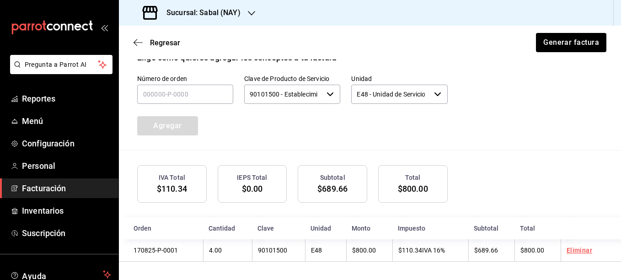
scroll to position [299, 0]
click at [39, 98] on span "Reportes" at bounding box center [66, 98] width 89 height 12
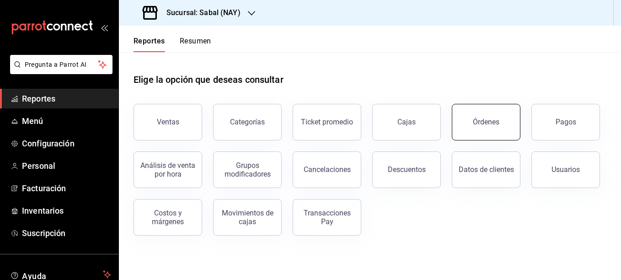
click at [482, 121] on div "Órdenes" at bounding box center [486, 121] width 27 height 9
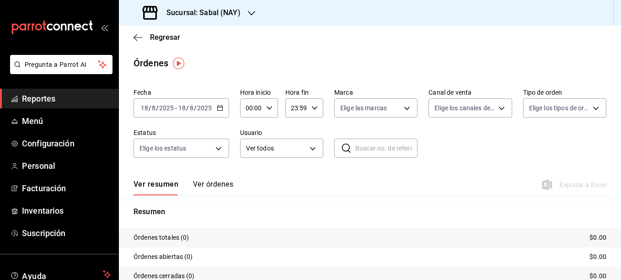
click at [46, 101] on span "Reportes" at bounding box center [66, 98] width 89 height 12
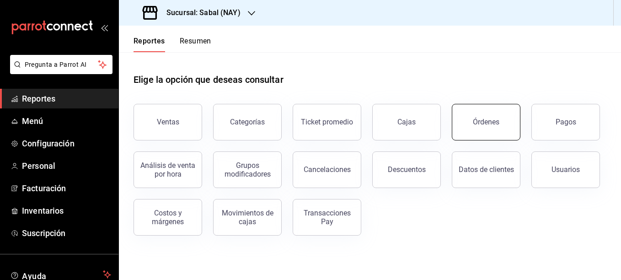
click at [485, 124] on div "Órdenes" at bounding box center [486, 121] width 27 height 9
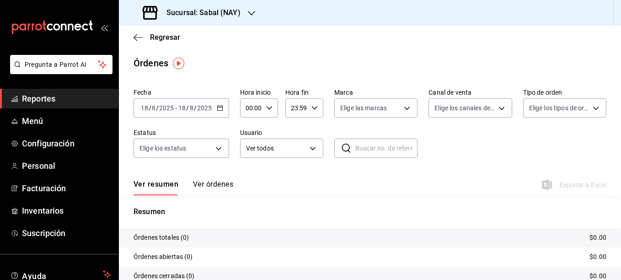
click at [219, 106] on icon "button" at bounding box center [220, 108] width 6 height 6
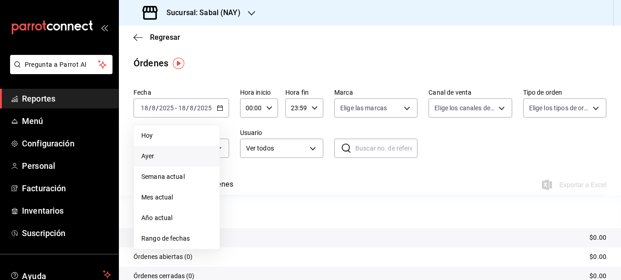
click at [145, 157] on span "Ayer" at bounding box center [176, 156] width 71 height 10
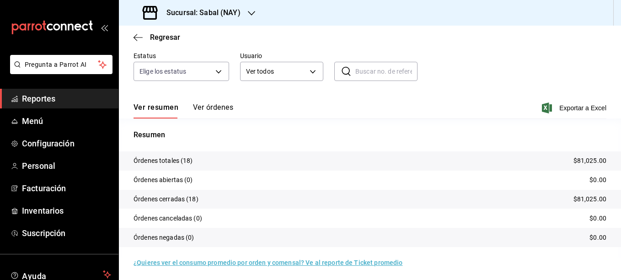
scroll to position [79, 0]
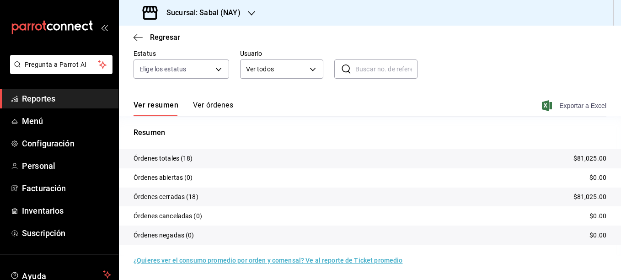
click at [563, 106] on span "Exportar a Excel" at bounding box center [574, 105] width 63 height 11
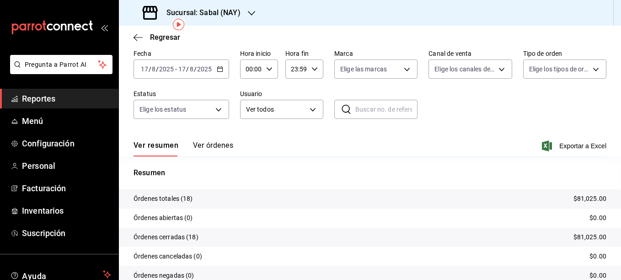
scroll to position [0, 0]
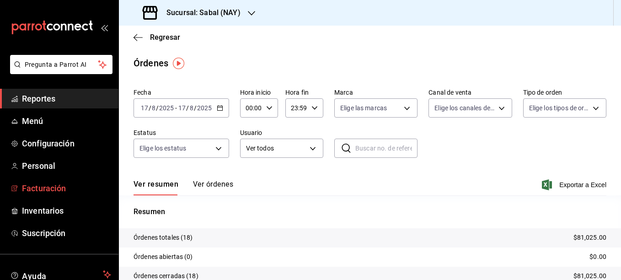
click at [42, 189] on span "Facturación" at bounding box center [66, 188] width 89 height 12
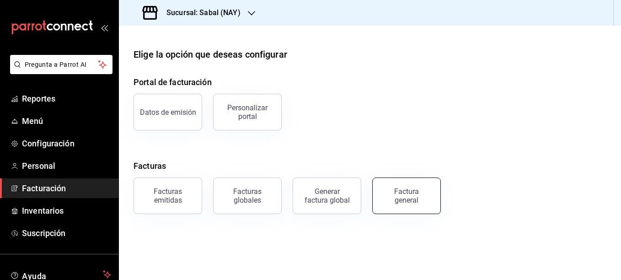
click at [402, 199] on div "Factura general" at bounding box center [406, 195] width 46 height 17
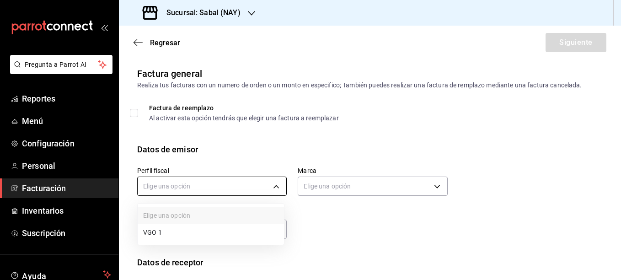
click at [197, 184] on body "Pregunta a Parrot AI Reportes Menú Configuración Personal Facturación Inventari…" at bounding box center [310, 140] width 621 height 280
drag, startPoint x: 162, startPoint y: 233, endPoint x: 366, endPoint y: 180, distance: 210.6
click at [163, 232] on li "VGO 1" at bounding box center [211, 232] width 146 height 17
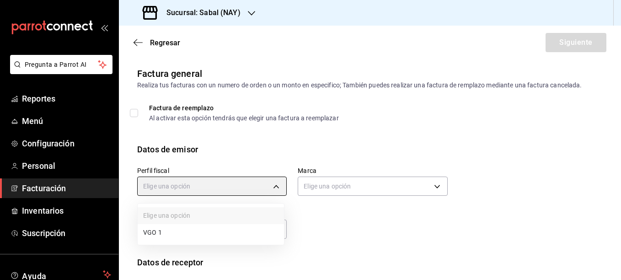
type input "3dde53ec-78c5-4d98-8082-158ba15b3cd6"
type input "7bb9fc4a-963e-4e00-9402-9ac56289446f"
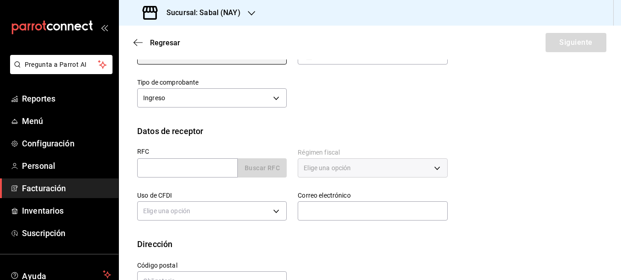
scroll to position [158, 0]
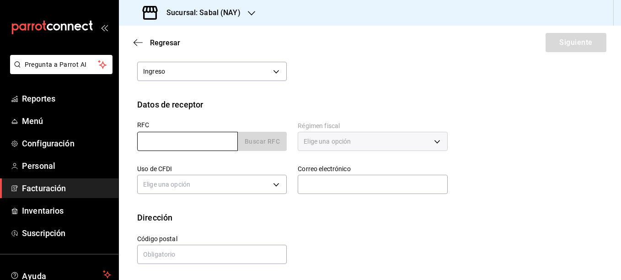
click at [195, 143] on input "text" at bounding box center [187, 141] width 101 height 19
type input "CEK1711248W4"
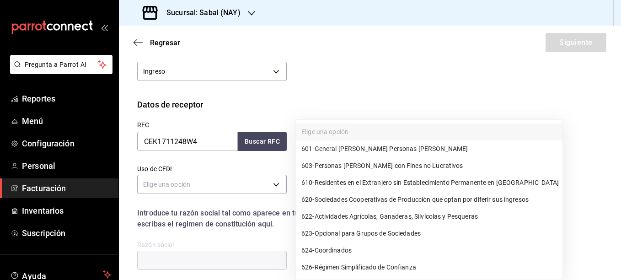
click at [338, 143] on body "Pregunta a Parrot AI Reportes Menú Configuración Personal Facturación Inventari…" at bounding box center [310, 140] width 621 height 280
click at [345, 150] on span "601 - General [PERSON_NAME] Personas [PERSON_NAME]" at bounding box center [384, 149] width 166 height 10
type input "601"
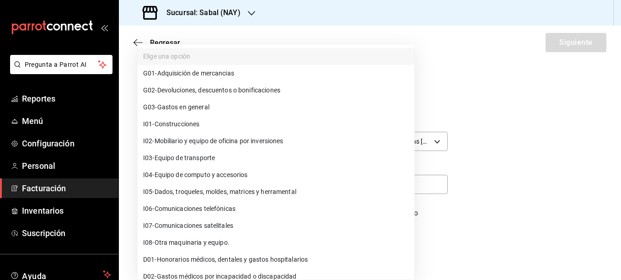
click at [208, 187] on body "Pregunta a Parrot AI Reportes Menú Configuración Personal Facturación Inventari…" at bounding box center [310, 140] width 621 height 280
click at [186, 107] on span "G03 - Gastos en general" at bounding box center [176, 107] width 66 height 10
type input "G03"
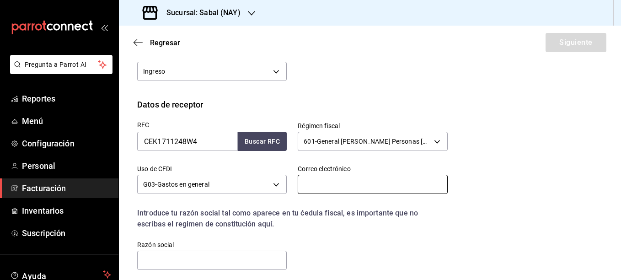
click at [346, 183] on input "text" at bounding box center [372, 184] width 149 height 19
type input "[EMAIL_ADDRESS][DOMAIN_NAME]"
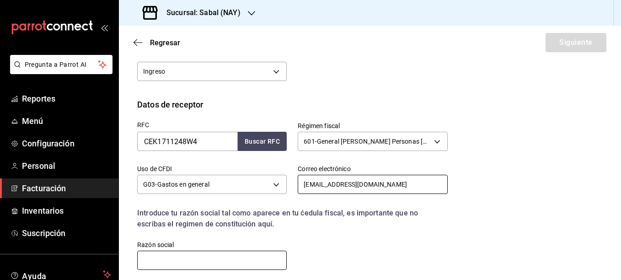
type input "CORPORATIVO EMPRESARIAL KAEE"
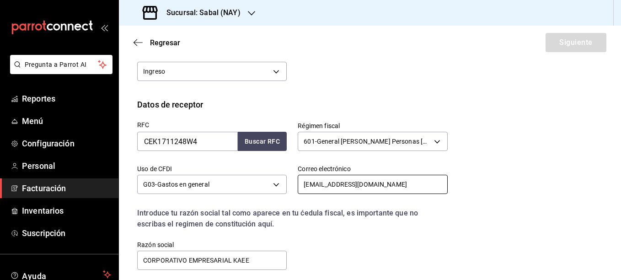
type input "50090"
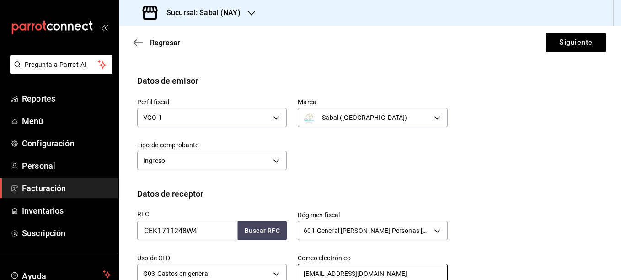
scroll to position [49, 0]
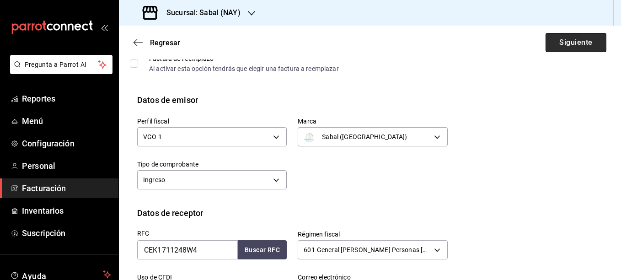
click at [566, 43] on button "Siguiente" at bounding box center [575, 42] width 61 height 19
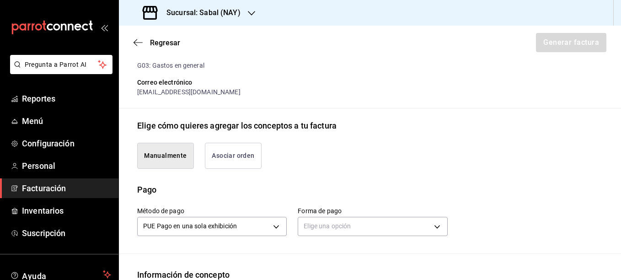
scroll to position [232, 0]
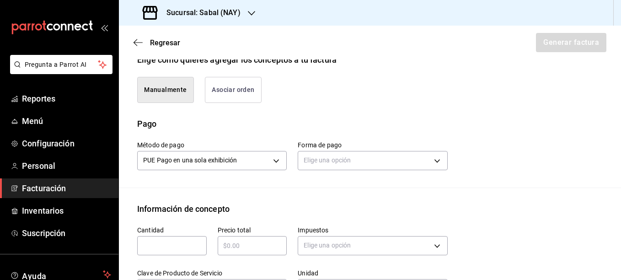
click at [242, 91] on button "Asociar orden" at bounding box center [233, 90] width 57 height 26
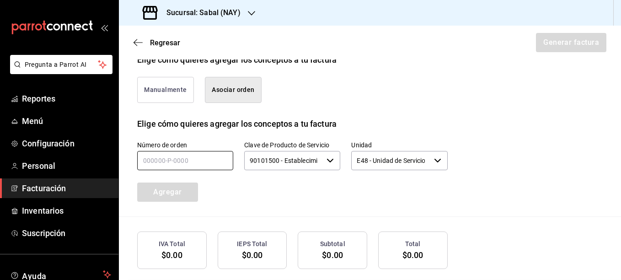
click at [149, 163] on input "text" at bounding box center [185, 160] width 96 height 19
paste input "170825-P-0001"
type input "170825-P-0001"
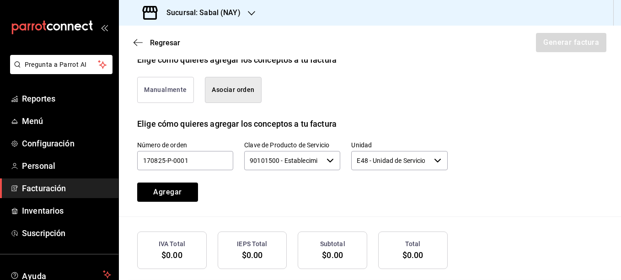
click at [330, 159] on icon "button" at bounding box center [329, 160] width 7 height 7
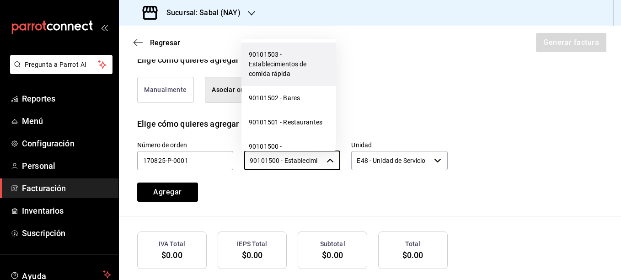
scroll to position [411, 0]
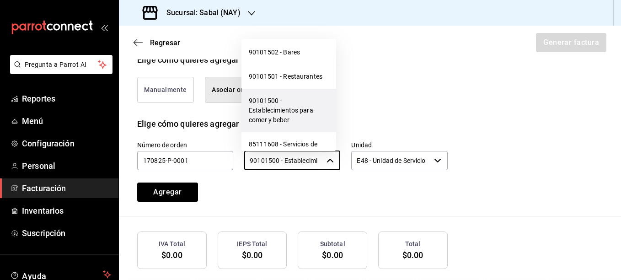
click at [275, 115] on li "90101500 - Establecimientos para comer y beber" at bounding box center [288, 110] width 95 height 43
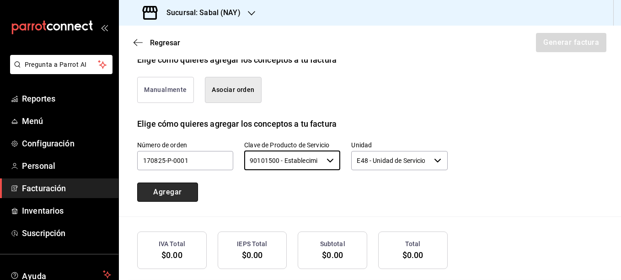
click at [163, 191] on button "Agregar" at bounding box center [167, 191] width 61 height 19
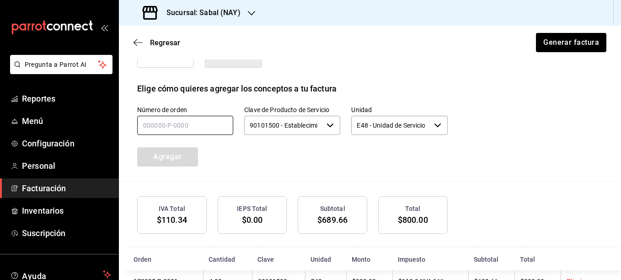
scroll to position [254, 0]
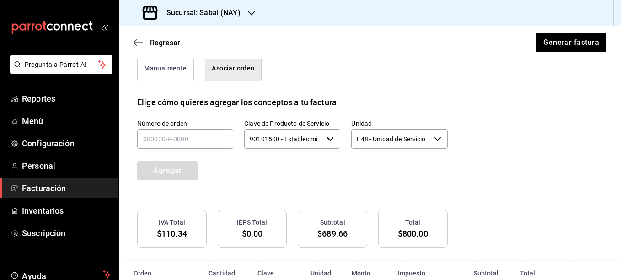
click at [169, 71] on button "Manualmente" at bounding box center [165, 68] width 57 height 26
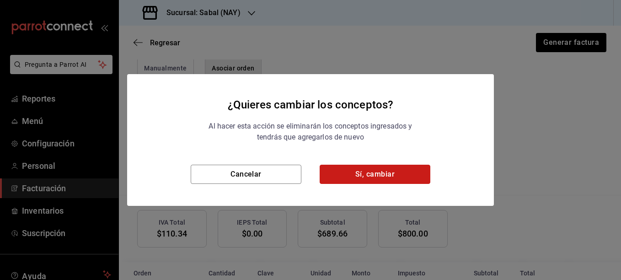
click at [357, 172] on button "Sí, cambiar" at bounding box center [374, 174] width 111 height 19
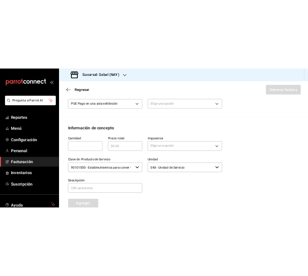
scroll to position [309, 0]
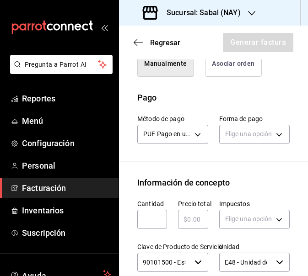
click at [149, 214] on input "text" at bounding box center [152, 219] width 30 height 11
type input "3"
click at [187, 214] on input "text" at bounding box center [193, 219] width 30 height 11
type input "$660"
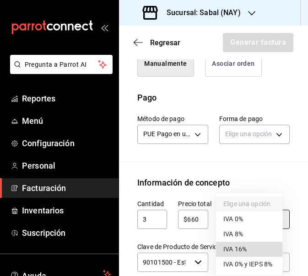
type input "IVA_16"
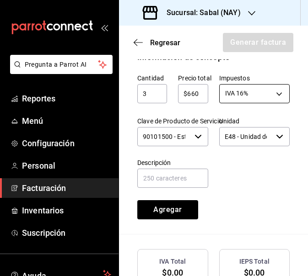
scroll to position [446, 0]
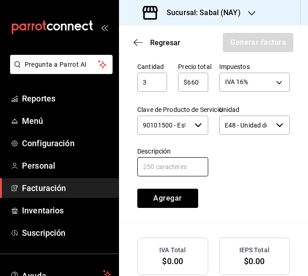
click at [165, 157] on input "text" at bounding box center [172, 166] width 71 height 19
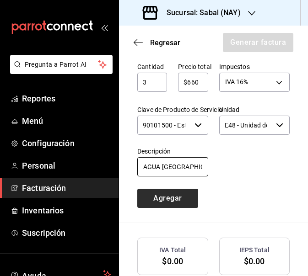
type input "AGUA [GEOGRAPHIC_DATA]"
click at [159, 191] on button "Agregar" at bounding box center [167, 198] width 61 height 19
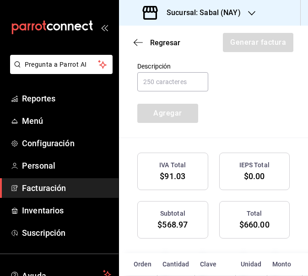
scroll to position [440, 0]
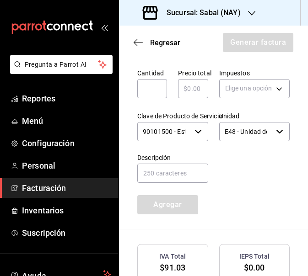
click at [149, 83] on input "text" at bounding box center [152, 88] width 30 height 11
type input "3"
type input "$165"
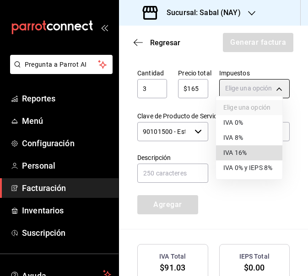
type input "IVA_16"
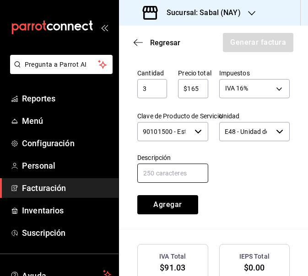
click at [154, 165] on input "text" at bounding box center [172, 173] width 71 height 19
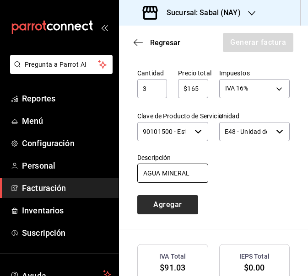
type input "AGUA MINERAL"
click at [172, 195] on button "Agregar" at bounding box center [167, 204] width 61 height 19
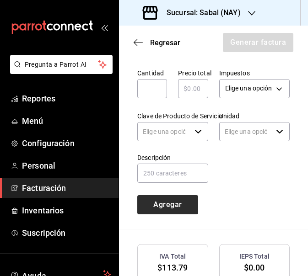
type input "90101500 - Establecimientos para comer y beber"
type input "E48 - Unidad de Servicio"
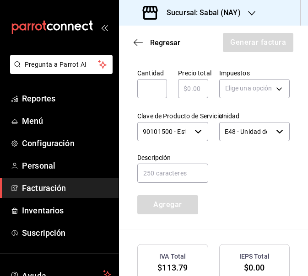
click at [151, 83] on input "text" at bounding box center [152, 88] width 30 height 11
type input "2"
type input "5"
type input "$1700"
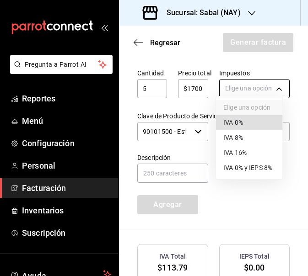
click at [263, 85] on body "Pregunta a Parrot AI Reportes Menú Configuración Personal Facturación Inventari…" at bounding box center [154, 138] width 308 height 276
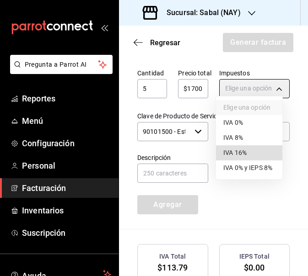
type input "IVA_16"
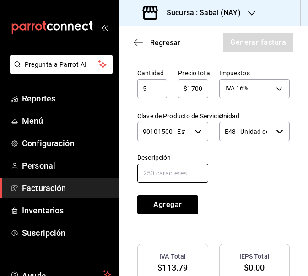
click at [181, 164] on input "text" at bounding box center [172, 173] width 71 height 19
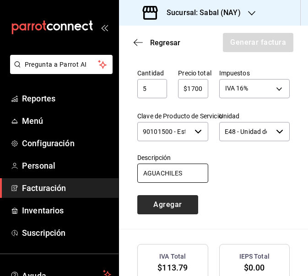
type input "AGUACHILES"
click at [171, 196] on button "Agregar" at bounding box center [167, 204] width 61 height 19
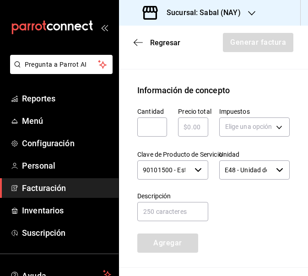
scroll to position [394, 0]
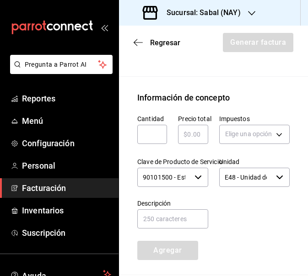
click at [152, 129] on input "text" at bounding box center [152, 134] width 30 height 11
type input "3"
type input "$390"
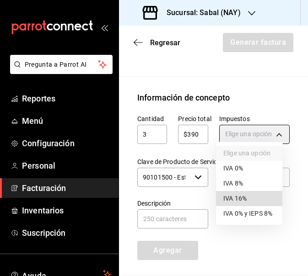
type input "IVA_16"
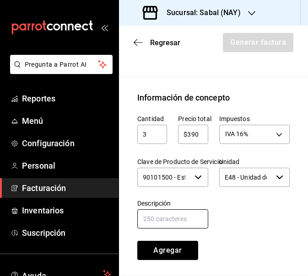
click at [164, 209] on input "text" at bounding box center [172, 218] width 71 height 19
type input "C"
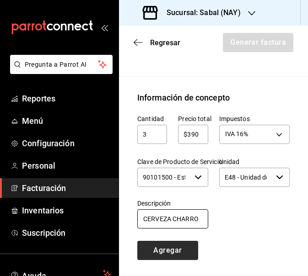
type input "CERVEZA CHARRO"
click at [181, 241] on button "Agregar" at bounding box center [167, 250] width 61 height 19
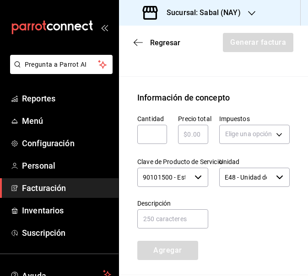
click at [146, 129] on input "text" at bounding box center [152, 134] width 30 height 11
type input "1"
type input "$110"
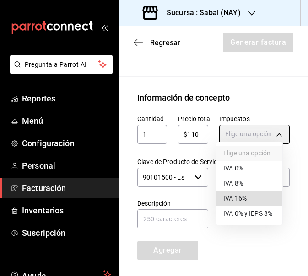
type input "IVA_16"
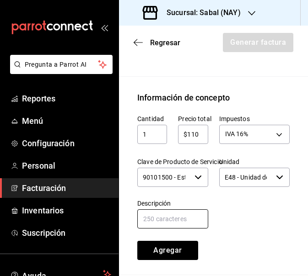
click at [166, 210] on input "text" at bounding box center [172, 218] width 71 height 19
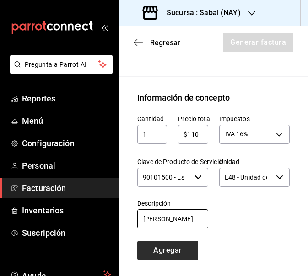
type input "[PERSON_NAME]"
click at [177, 241] on button "Agregar" at bounding box center [167, 250] width 61 height 19
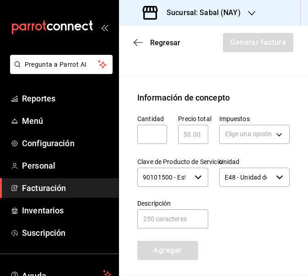
click at [154, 129] on input "text" at bounding box center [152, 134] width 30 height 11
type input "1"
type input "$150"
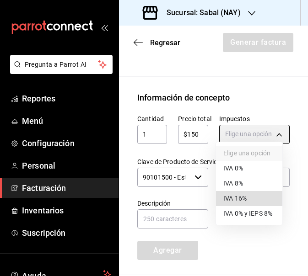
type input "IVA_16"
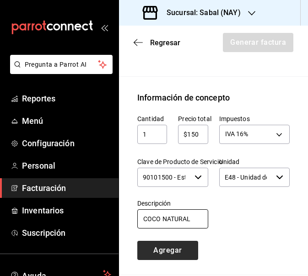
type input "COCO NATURAL"
click at [169, 241] on button "Agregar" at bounding box center [167, 250] width 61 height 19
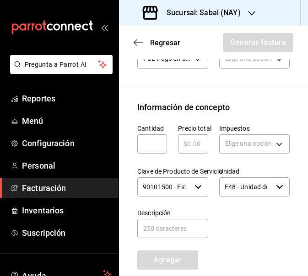
scroll to position [364, 0]
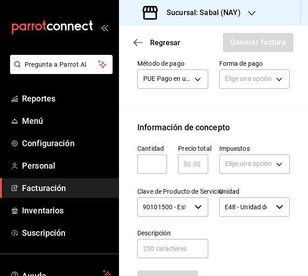
click at [152, 159] on input "text" at bounding box center [152, 164] width 30 height 11
type input "4"
type input "$800"
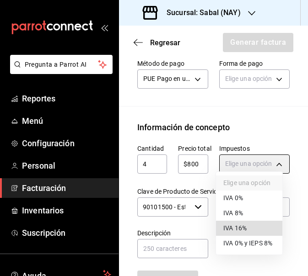
type input "IVA_16"
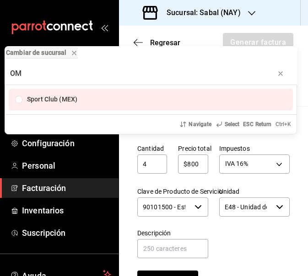
type input "O"
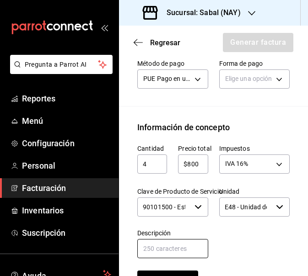
click at [175, 244] on input "text" at bounding box center [172, 248] width 71 height 19
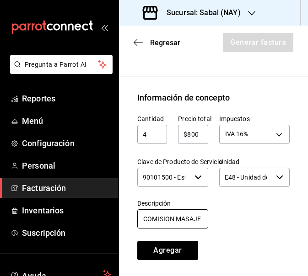
scroll to position [410, 0]
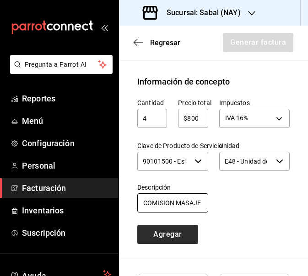
type input "COMISION MASAJE"
click at [168, 228] on button "Agregar" at bounding box center [167, 234] width 61 height 19
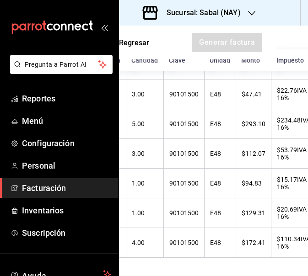
scroll to position [760, 51]
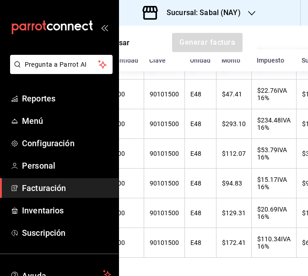
click at [101, 25] on icon "open_drawer_menu" at bounding box center [104, 27] width 7 height 7
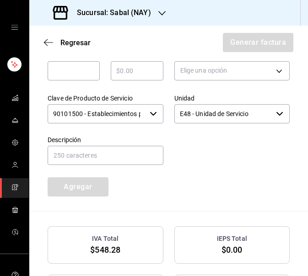
scroll to position [354, 0]
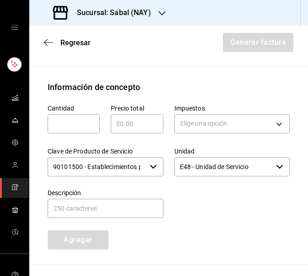
click at [81, 125] on input "text" at bounding box center [74, 123] width 52 height 11
type input "1"
type input "$230"
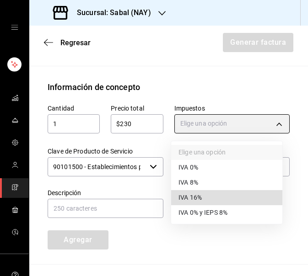
type input "IVA_16"
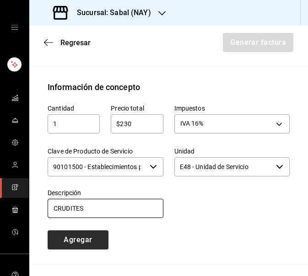
type input "CRUDITES"
click at [70, 239] on button "Agregar" at bounding box center [78, 239] width 61 height 19
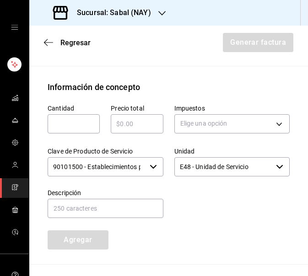
click at [59, 122] on input "text" at bounding box center [74, 123] width 52 height 11
type input "6"
type input "$3000"
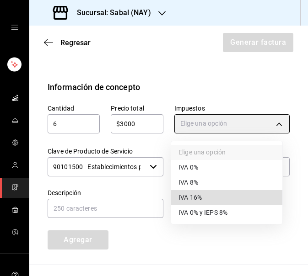
type input "IVA_16"
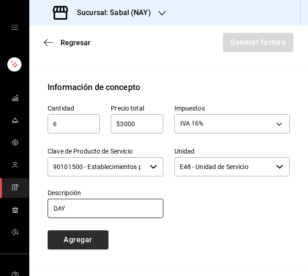
type input "DAY PASS"
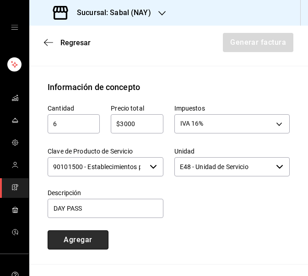
click at [80, 244] on button "Agregar" at bounding box center [78, 239] width 61 height 19
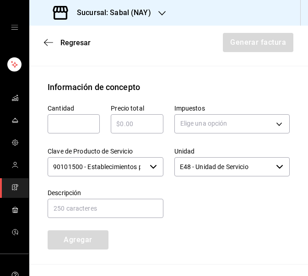
click at [85, 129] on div "​" at bounding box center [74, 123] width 52 height 19
type input "1"
type input "$310"
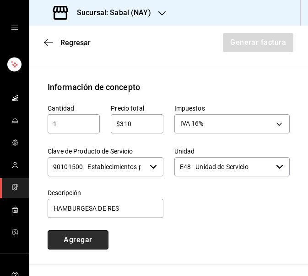
click at [80, 240] on button "Agregar" at bounding box center [78, 239] width 61 height 19
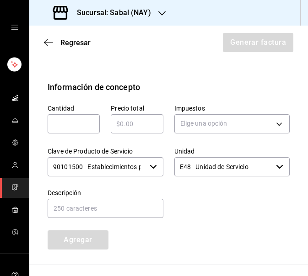
click at [63, 130] on div "​" at bounding box center [74, 123] width 52 height 19
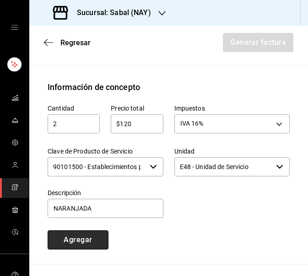
click at [72, 240] on button "Agregar" at bounding box center [78, 239] width 61 height 19
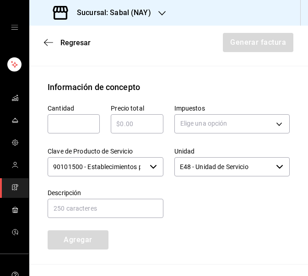
click at [91, 125] on input "text" at bounding box center [74, 123] width 52 height 11
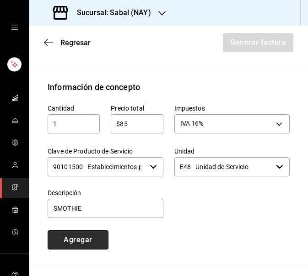
click at [84, 244] on button "Agregar" at bounding box center [78, 239] width 61 height 19
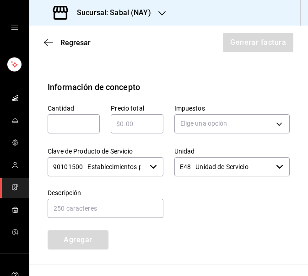
click at [63, 125] on input "text" at bounding box center [74, 123] width 52 height 11
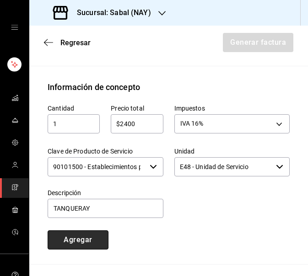
click at [80, 238] on button "Agregar" at bounding box center [78, 239] width 61 height 19
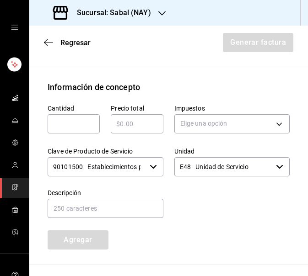
click at [72, 129] on div "​" at bounding box center [74, 123] width 52 height 19
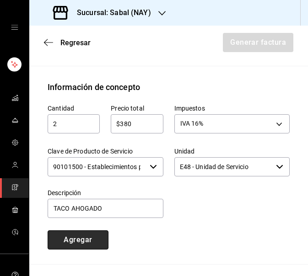
click at [84, 239] on button "Agregar" at bounding box center [78, 239] width 61 height 19
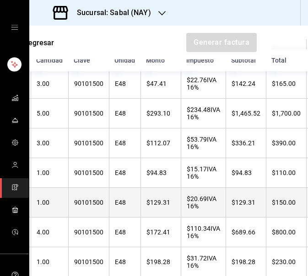
scroll to position [719, 37]
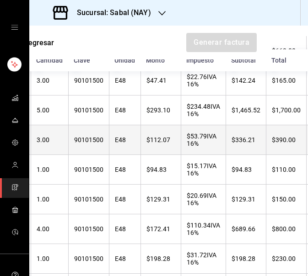
click at [279, 138] on td "$390.00" at bounding box center [286, 140] width 40 height 30
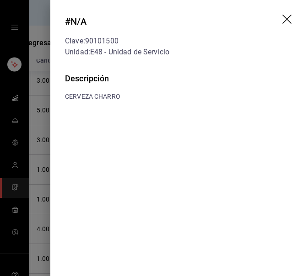
click at [287, 20] on icon "drag" at bounding box center [286, 19] width 9 height 9
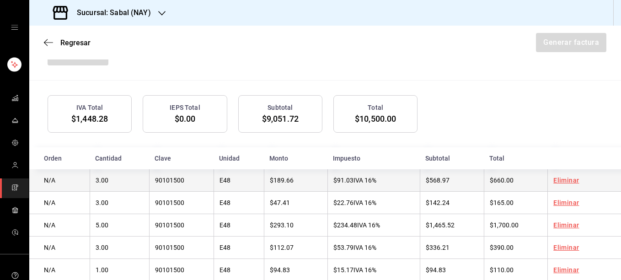
scroll to position [528, 0]
click at [560, 182] on link "Eliminar" at bounding box center [566, 180] width 26 height 7
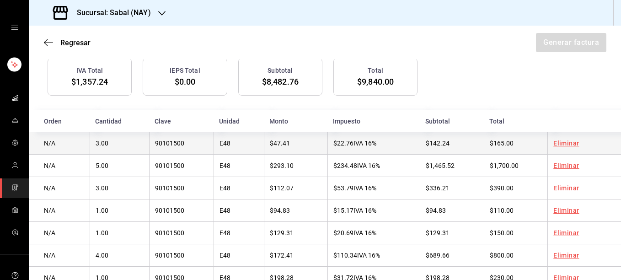
scroll to position [551, 0]
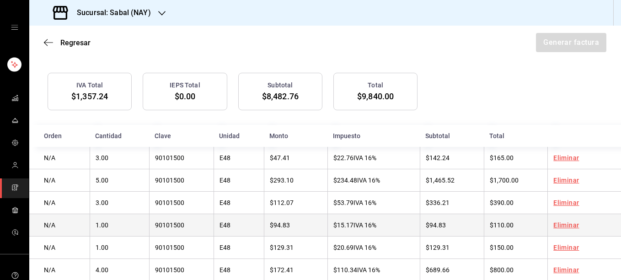
click at [556, 229] on link "Eliminar" at bounding box center [566, 224] width 26 height 7
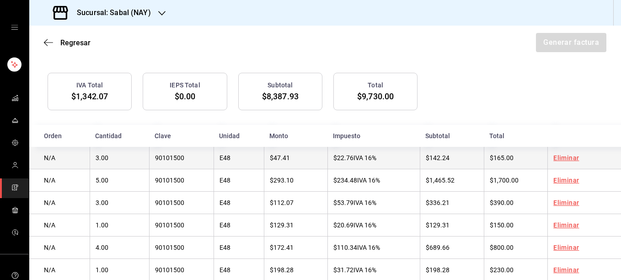
click at [437, 159] on span "$142.24" at bounding box center [437, 157] width 24 height 7
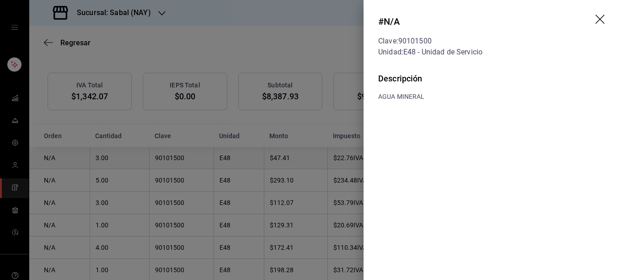
click at [437, 159] on div "# N/A Clave: 90101500 Unidad: E48 - Unidad de Servicio Descripción AGUA MINERAL" at bounding box center [310, 140] width 621 height 280
click at [602, 18] on icon "drag" at bounding box center [600, 20] width 11 height 11
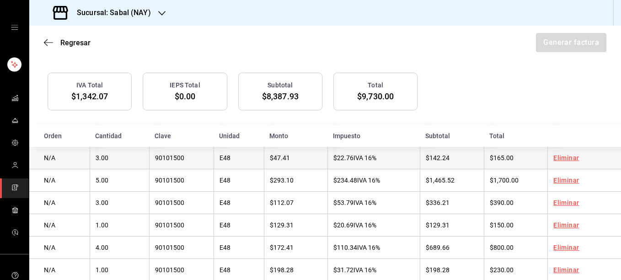
click at [557, 156] on link "Eliminar" at bounding box center [566, 157] width 26 height 7
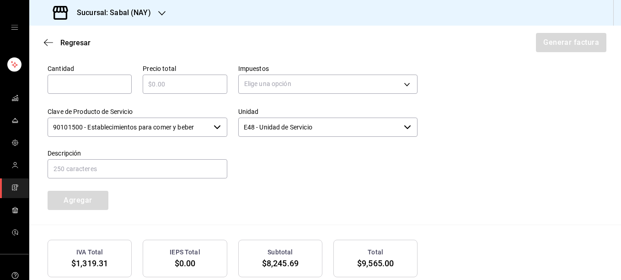
scroll to position [368, 0]
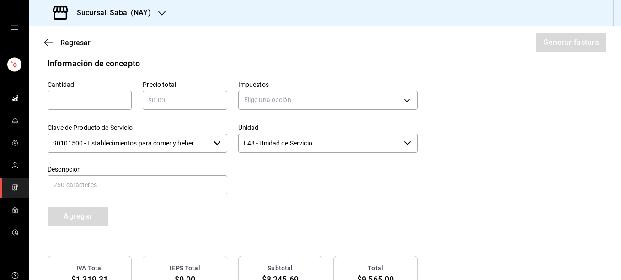
click at [82, 95] on div "​" at bounding box center [90, 99] width 84 height 19
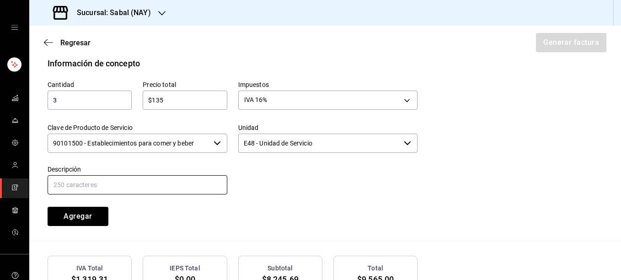
click at [109, 187] on input "text" at bounding box center [138, 184] width 180 height 19
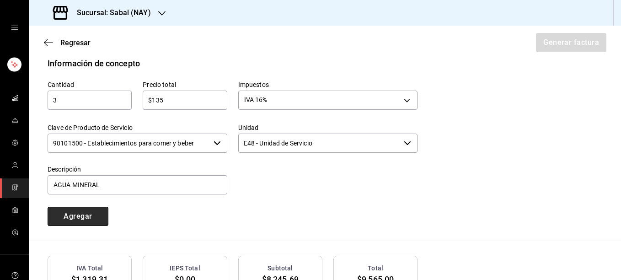
click at [84, 217] on button "Agregar" at bounding box center [78, 216] width 61 height 19
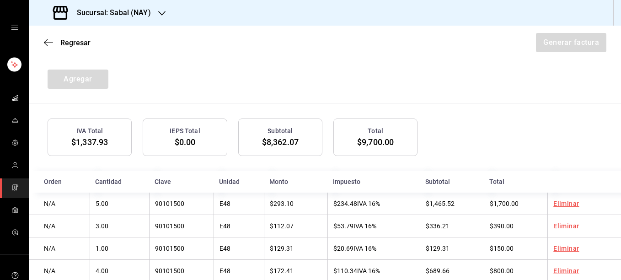
scroll to position [551, 0]
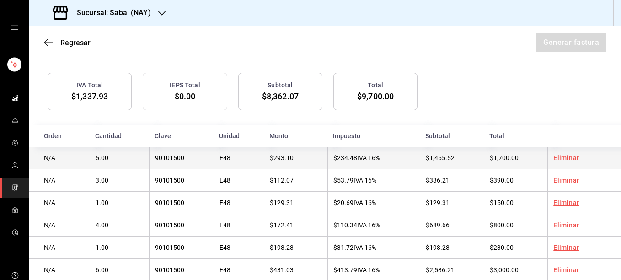
click at [99, 155] on span "5.00" at bounding box center [102, 157] width 13 height 7
click at [101, 155] on span "5.00" at bounding box center [102, 157] width 13 height 7
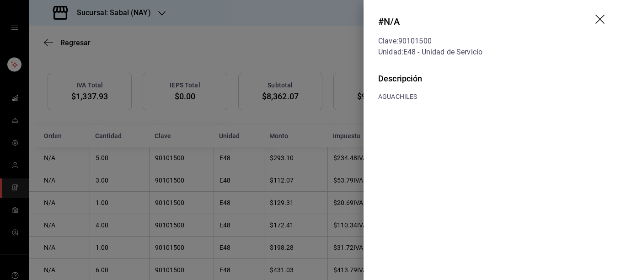
click at [597, 20] on icon "drag" at bounding box center [600, 20] width 11 height 11
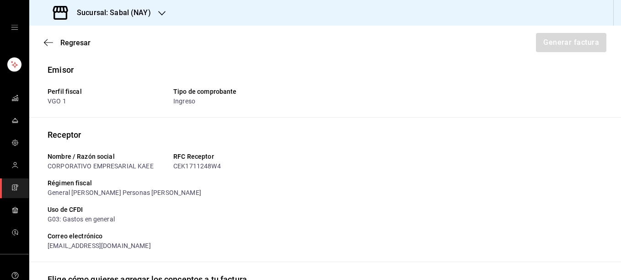
scroll to position [0, 0]
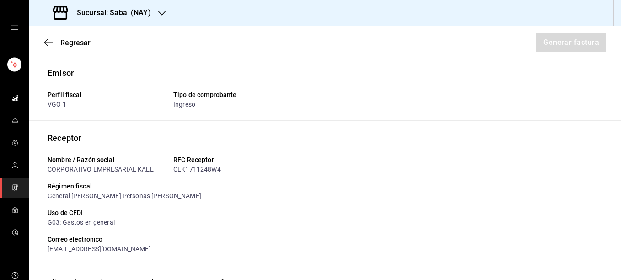
click at [558, 45] on div "Regresar Generar factura" at bounding box center [324, 43] width 591 height 34
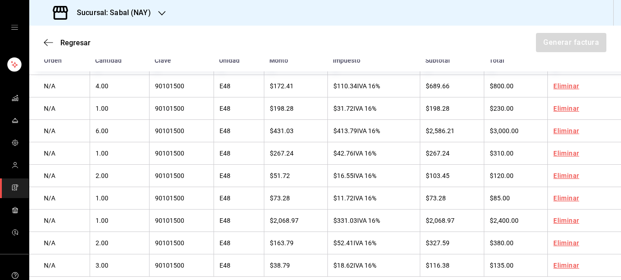
scroll to position [711, 0]
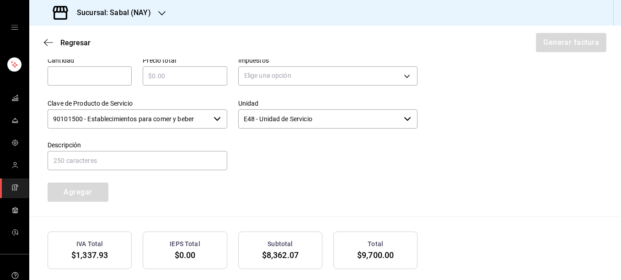
scroll to position [391, 0]
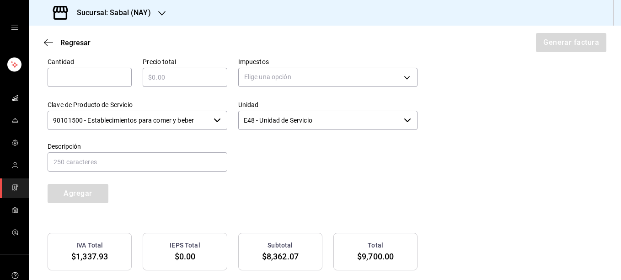
click at [579, 43] on div "Regresar Generar factura" at bounding box center [324, 43] width 591 height 34
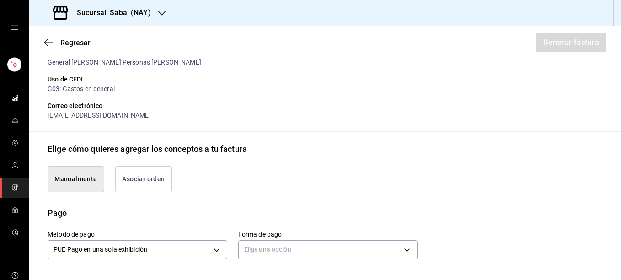
scroll to position [137, 0]
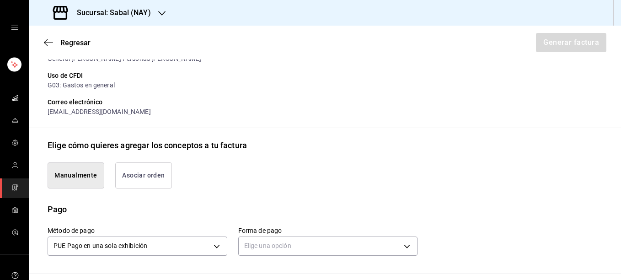
click at [76, 175] on button "Manualmente" at bounding box center [76, 175] width 57 height 26
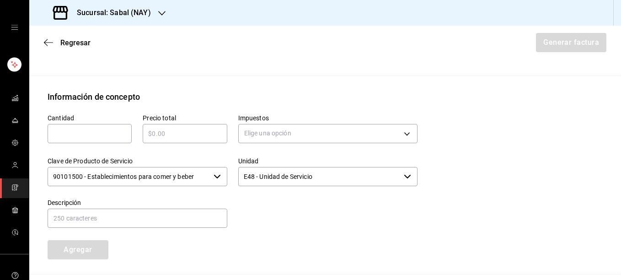
scroll to position [274, 0]
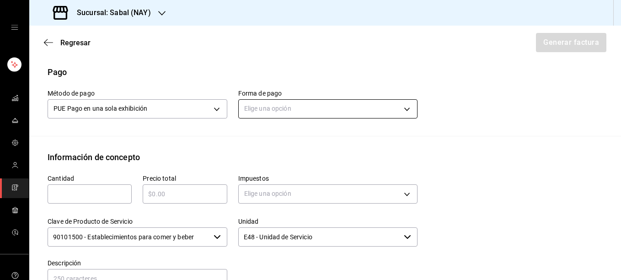
click at [286, 109] on body "Sucursal: Sabal (NAY) Regresar Generar factura Emisor Perfil fiscal VGO 1 Tipo …" at bounding box center [310, 140] width 621 height 280
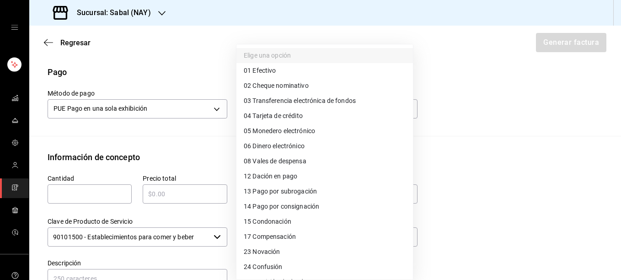
click at [291, 118] on span "04 Tarjeta de crédito" at bounding box center [273, 116] width 59 height 10
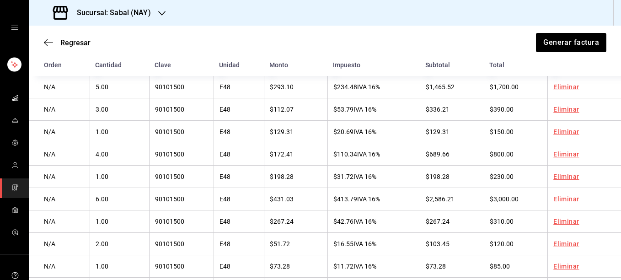
scroll to position [614, 0]
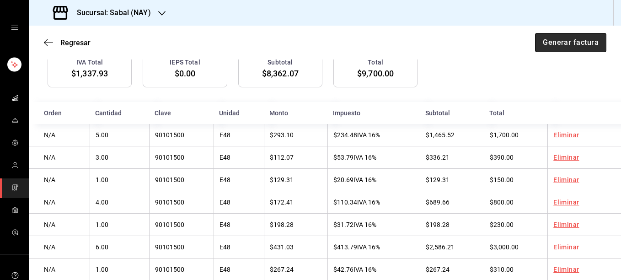
click at [569, 42] on button "Generar factura" at bounding box center [570, 42] width 71 height 19
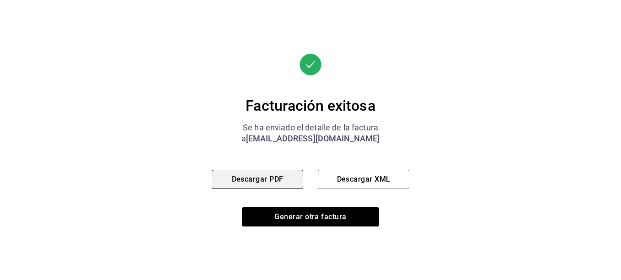
click at [254, 178] on button "Descargar PDF" at bounding box center [257, 179] width 91 height 19
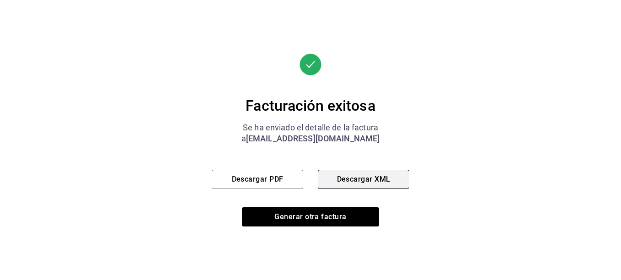
click at [352, 179] on button "Descargar XML" at bounding box center [363, 179] width 91 height 19
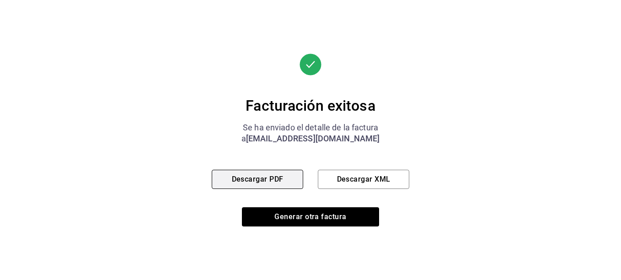
click at [266, 177] on button "Descargar PDF" at bounding box center [257, 179] width 91 height 19
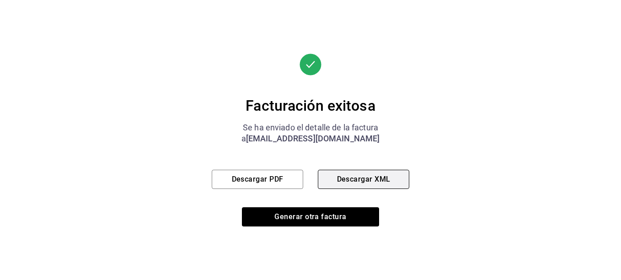
click at [369, 173] on button "Descargar XML" at bounding box center [363, 179] width 91 height 19
